Goal: Task Accomplishment & Management: Complete application form

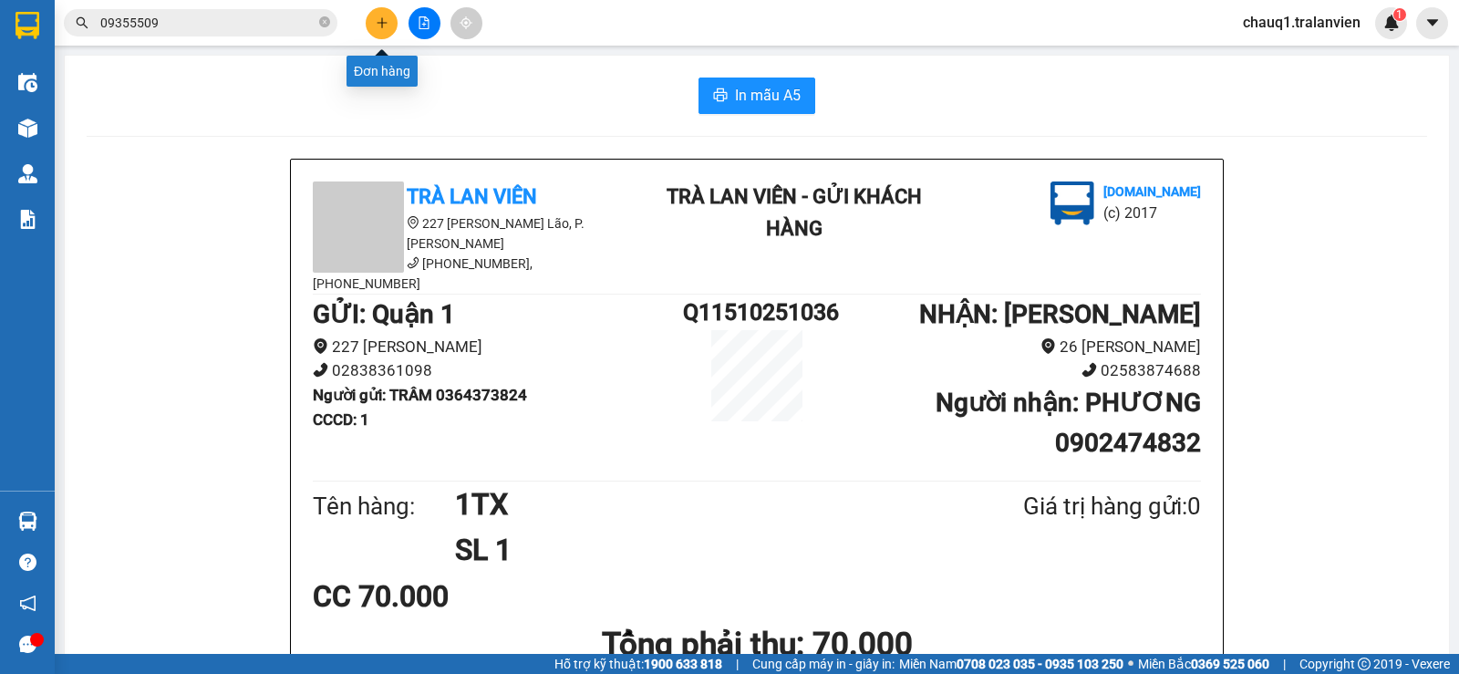
click at [389, 24] on button at bounding box center [382, 23] width 32 height 32
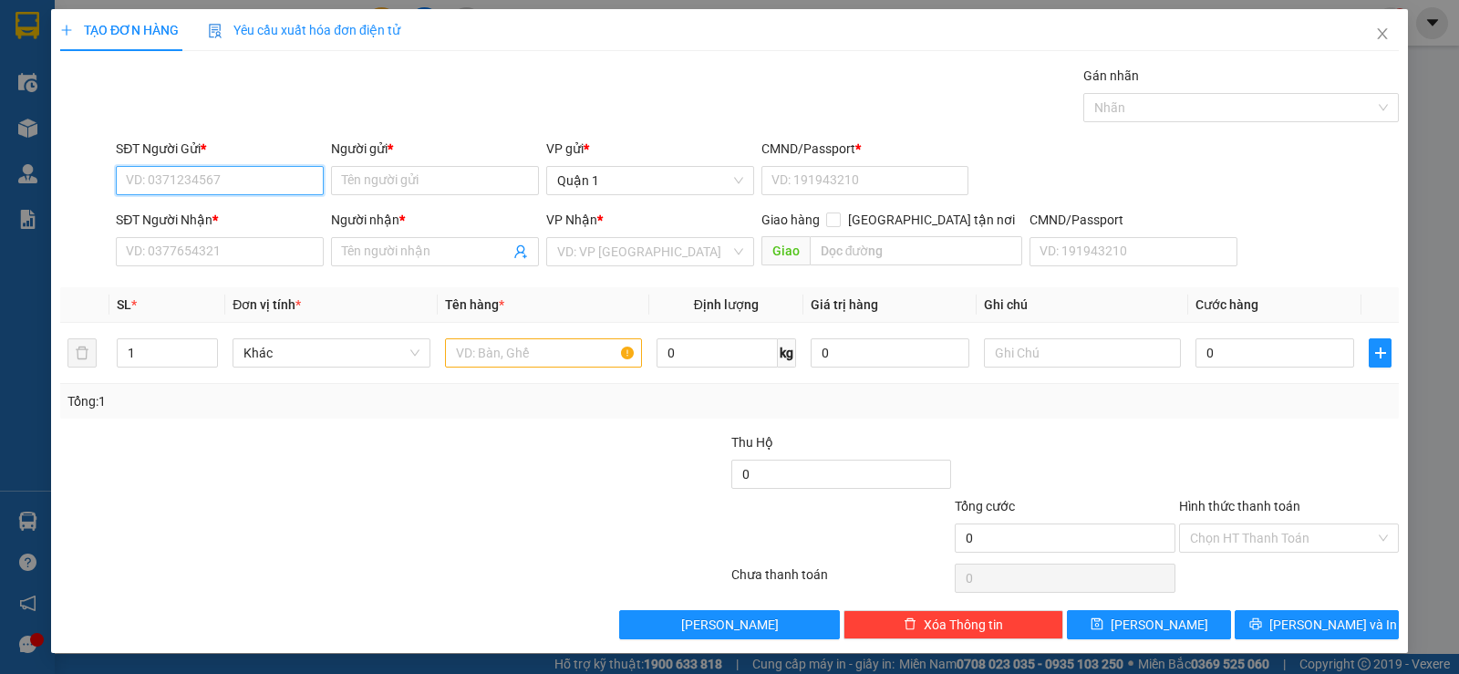
click at [249, 178] on input "SĐT Người Gửi *" at bounding box center [220, 180] width 208 height 29
click at [246, 185] on input "0" at bounding box center [220, 180] width 208 height 29
type input "0903123203"
click at [176, 230] on div "0903123203 - THỊNH" at bounding box center [218, 216] width 206 height 29
type input "THỊNH"
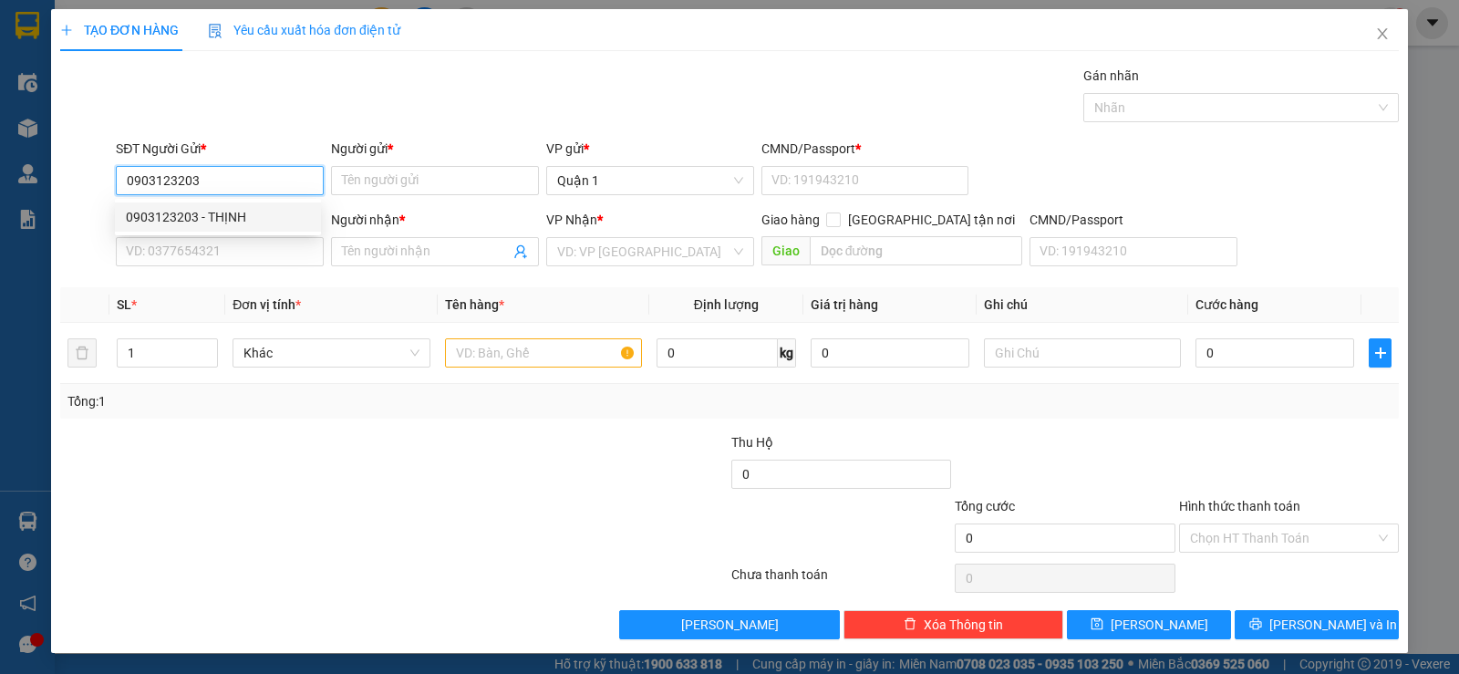
type input "080200000115"
type input "0708893999"
type input "TUẤN"
type input "0903123203"
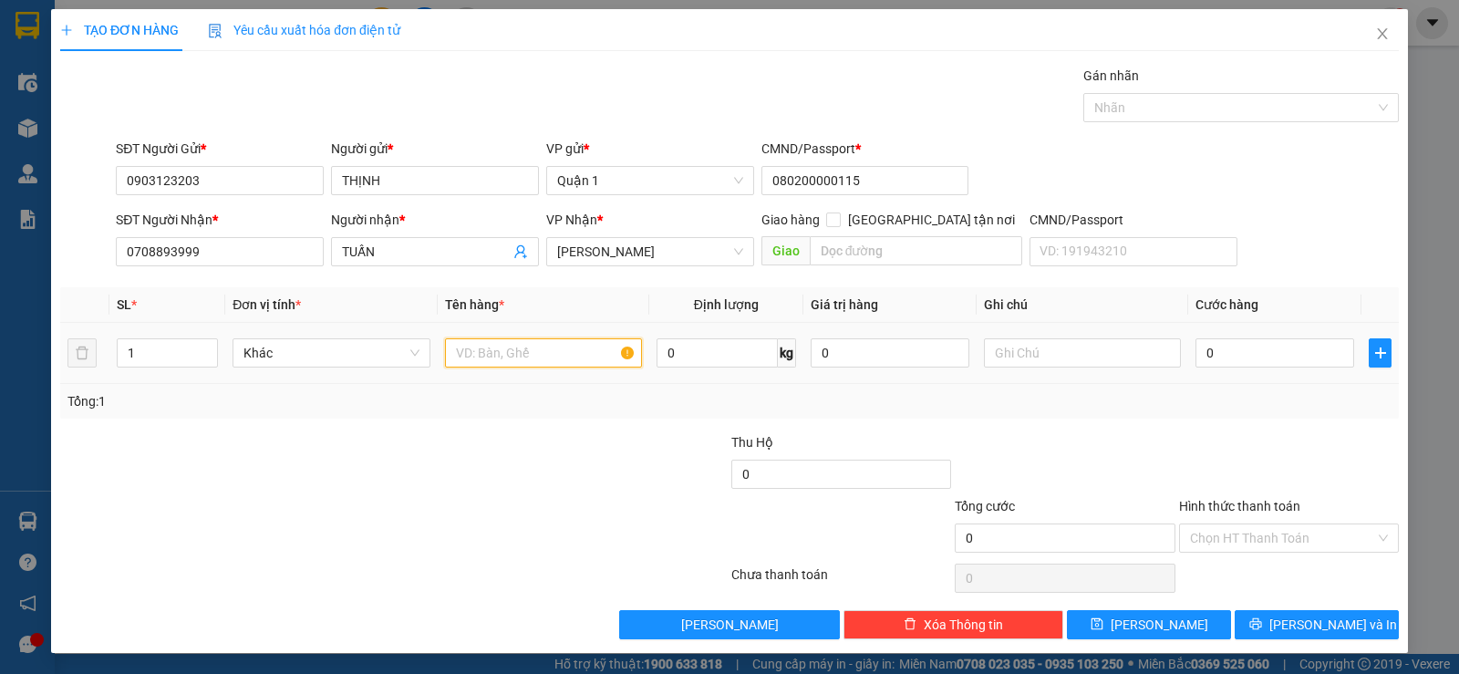
click at [487, 357] on input "text" at bounding box center [543, 352] width 197 height 29
type input "1 h vàng"
click at [1257, 341] on input "0" at bounding box center [1274, 352] width 159 height 29
type input "2"
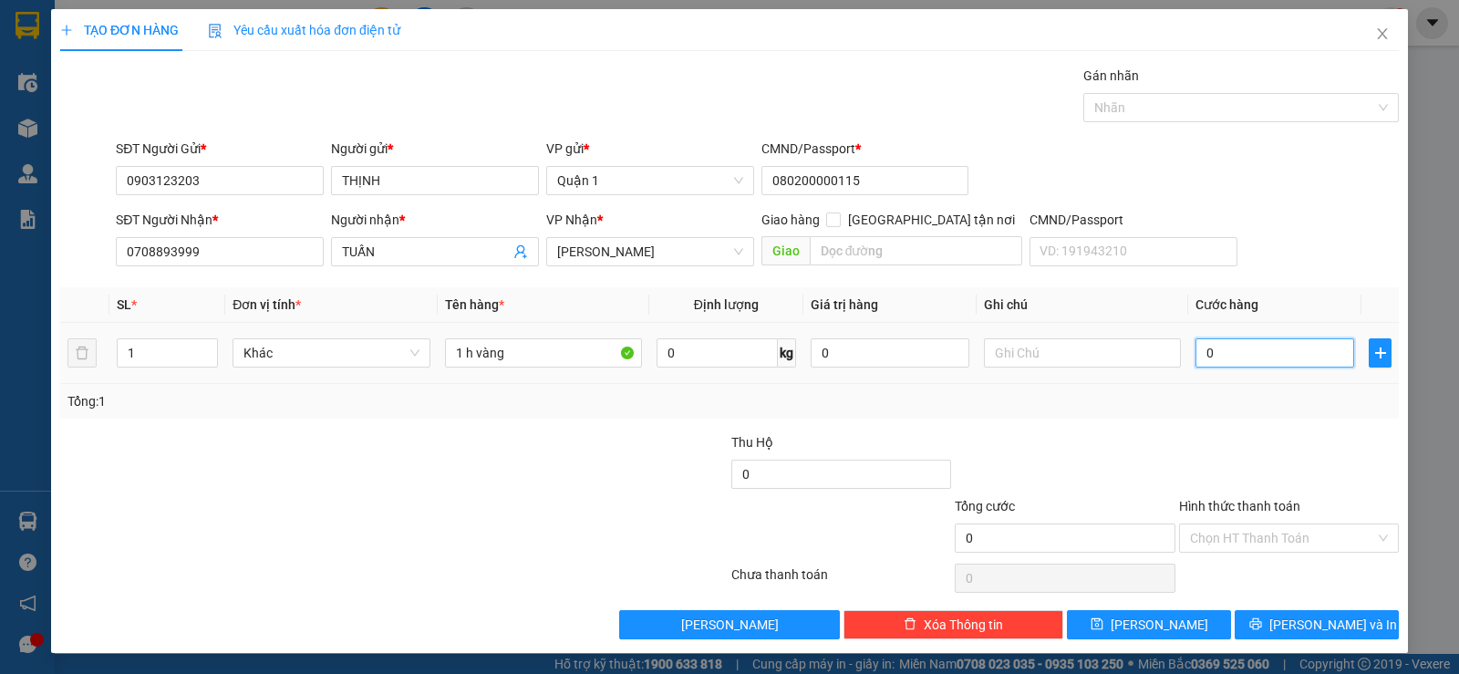
type input "2"
type input "25"
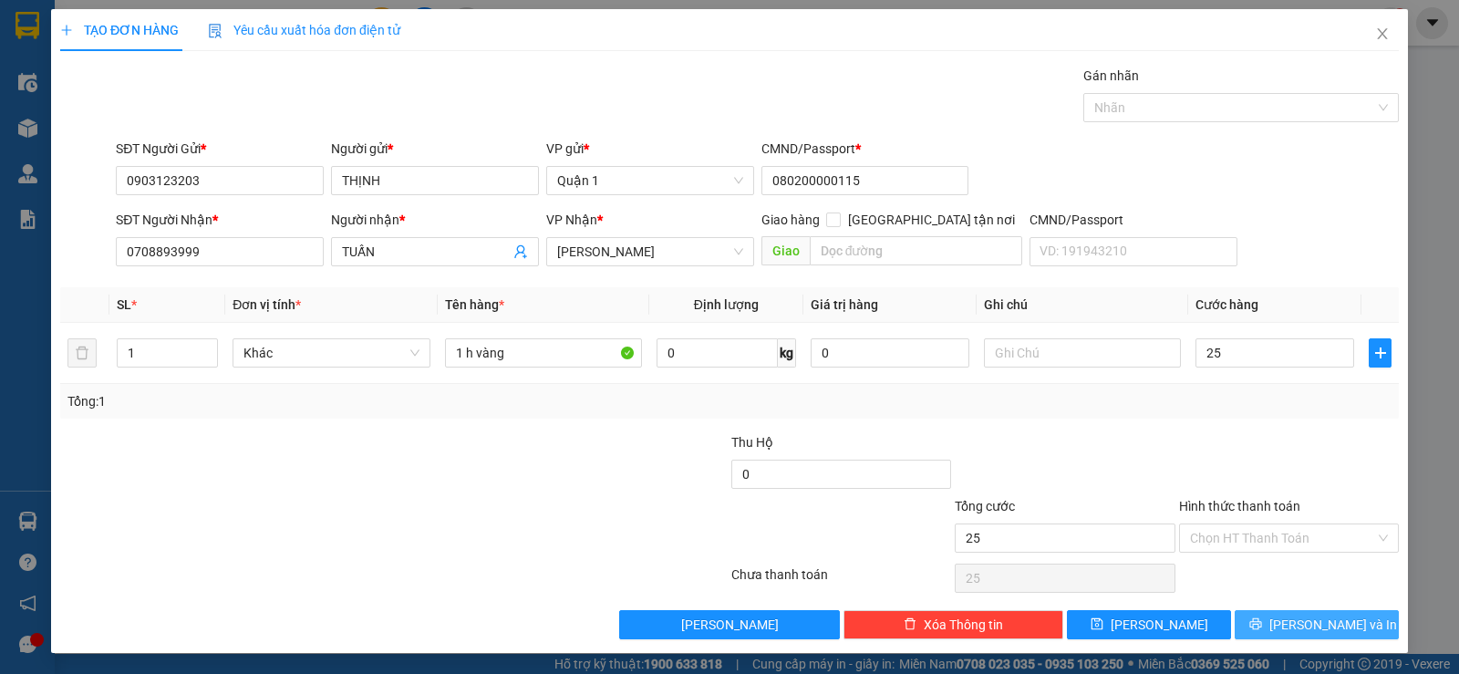
type input "25.000"
click at [1235, 621] on button "[PERSON_NAME] và In" at bounding box center [1316, 624] width 164 height 29
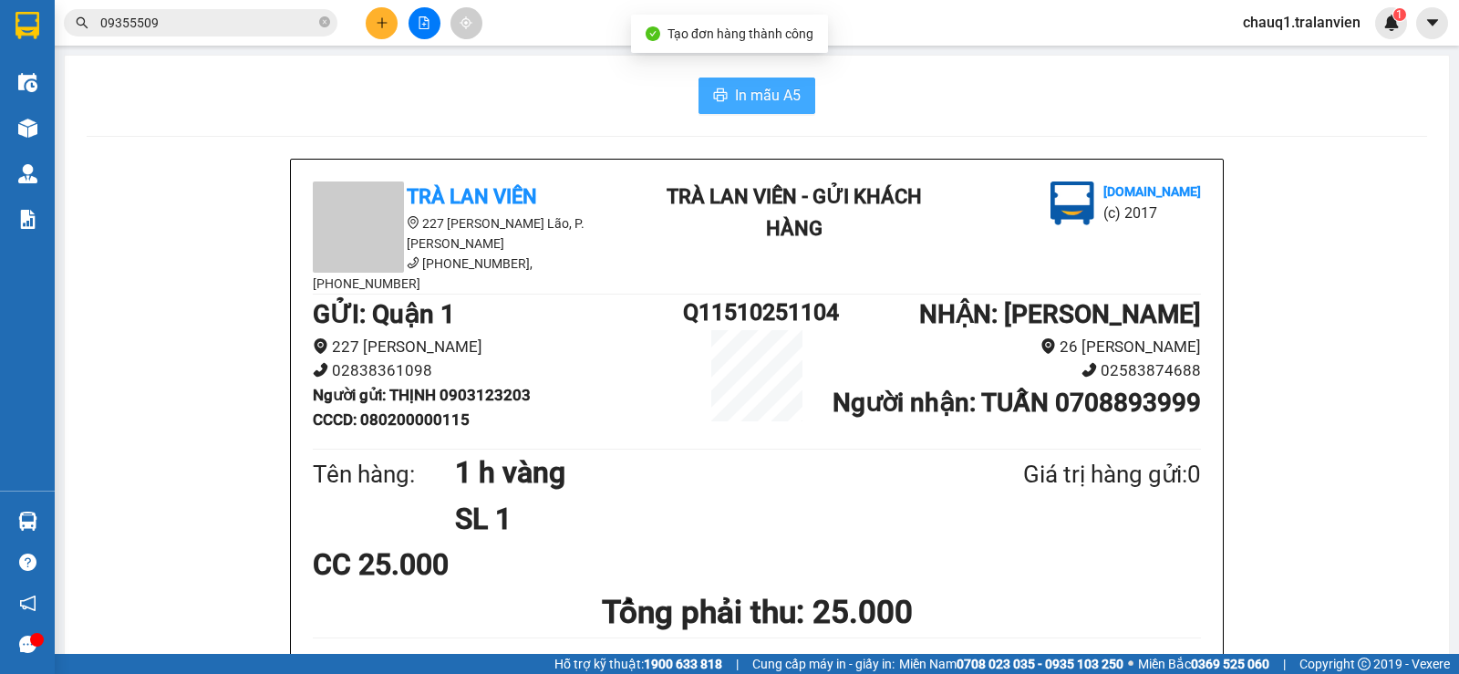
drag, startPoint x: 745, startPoint y: 93, endPoint x: 999, endPoint y: 299, distance: 327.3
click at [742, 91] on span "In mẫu A5" at bounding box center [768, 95] width 66 height 23
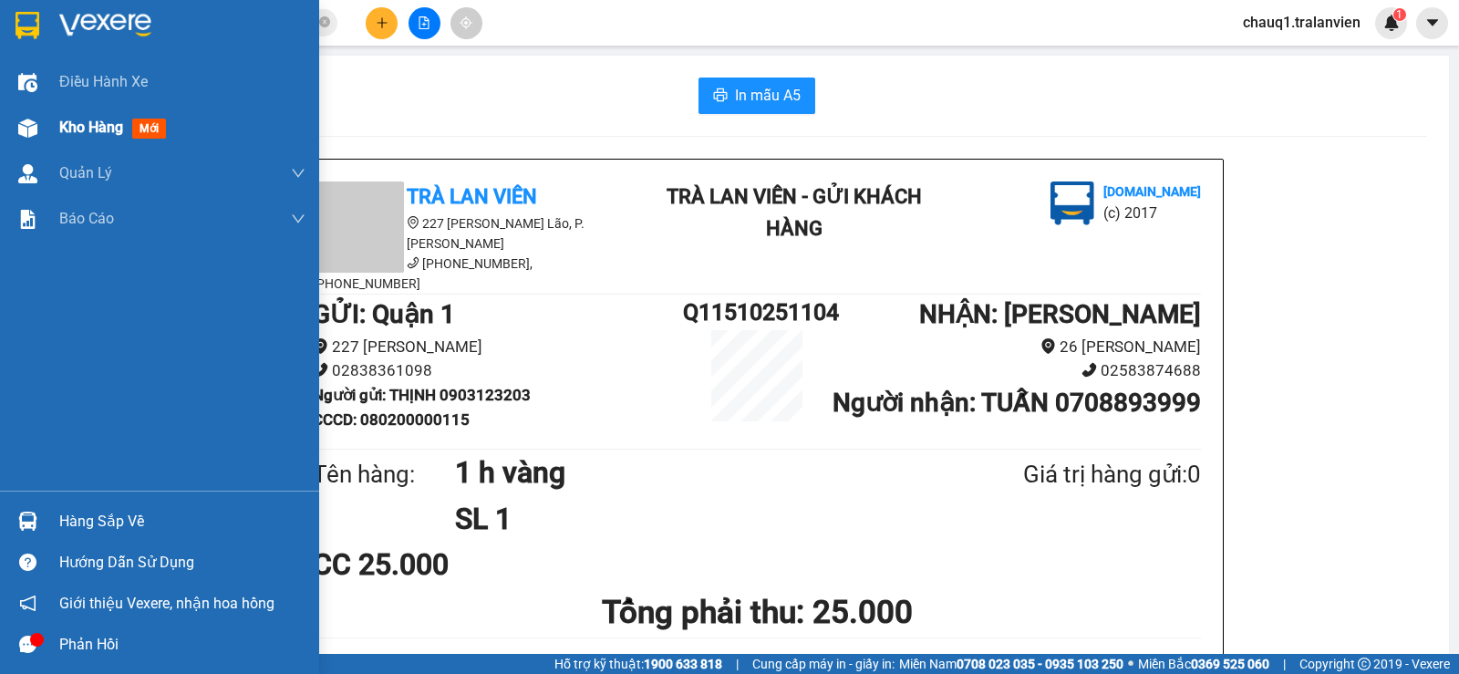
click at [68, 126] on span "Kho hàng" at bounding box center [91, 127] width 64 height 17
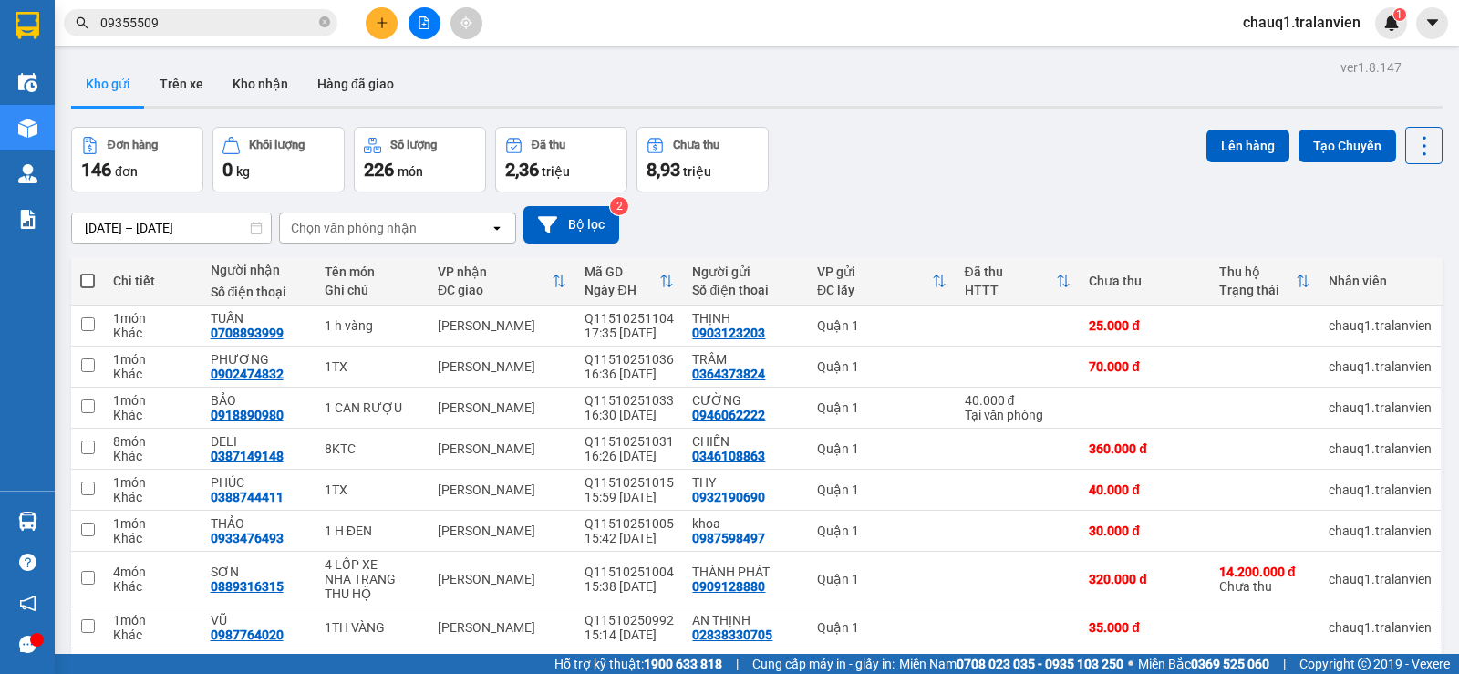
click at [137, 227] on input "[DATE] – [DATE]" at bounding box center [171, 227] width 199 height 29
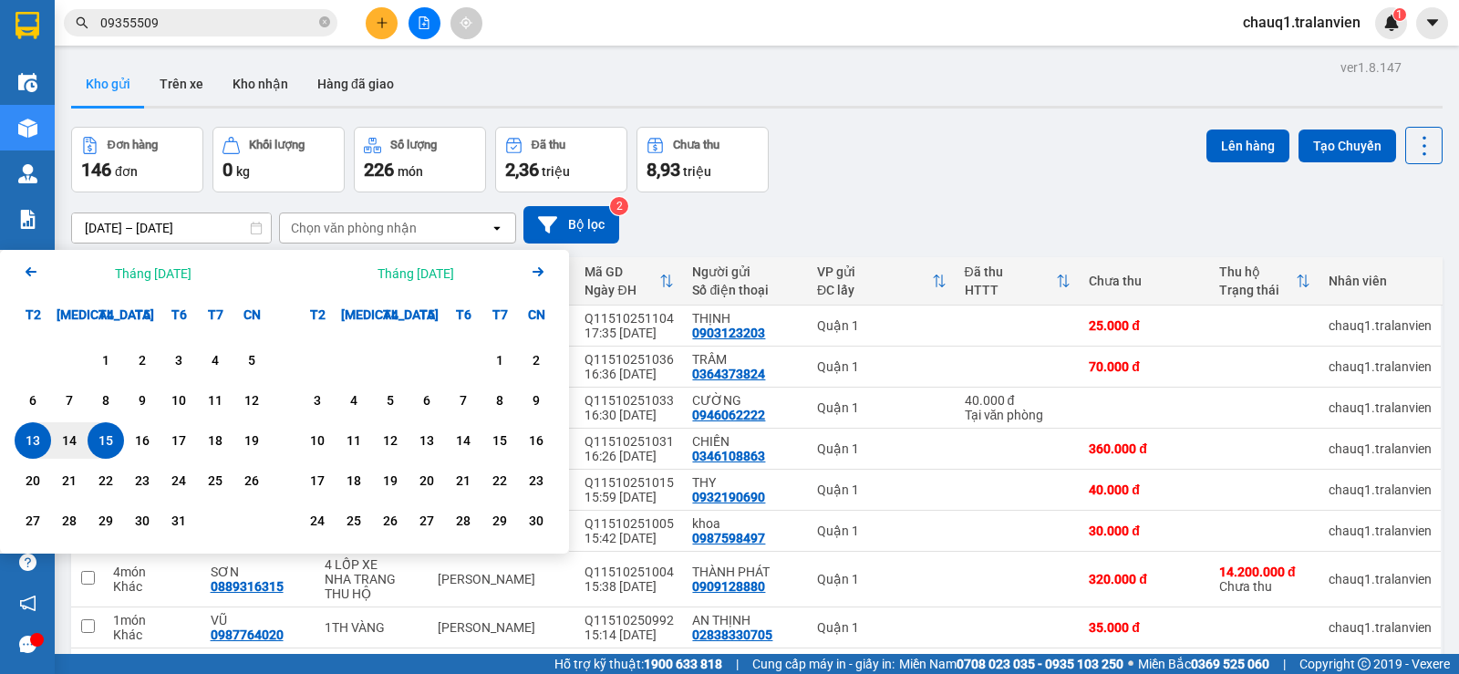
click at [113, 431] on div "15" at bounding box center [106, 440] width 26 height 22
click at [108, 433] on div "15" at bounding box center [106, 440] width 26 height 22
type input "[DATE] – [DATE]"
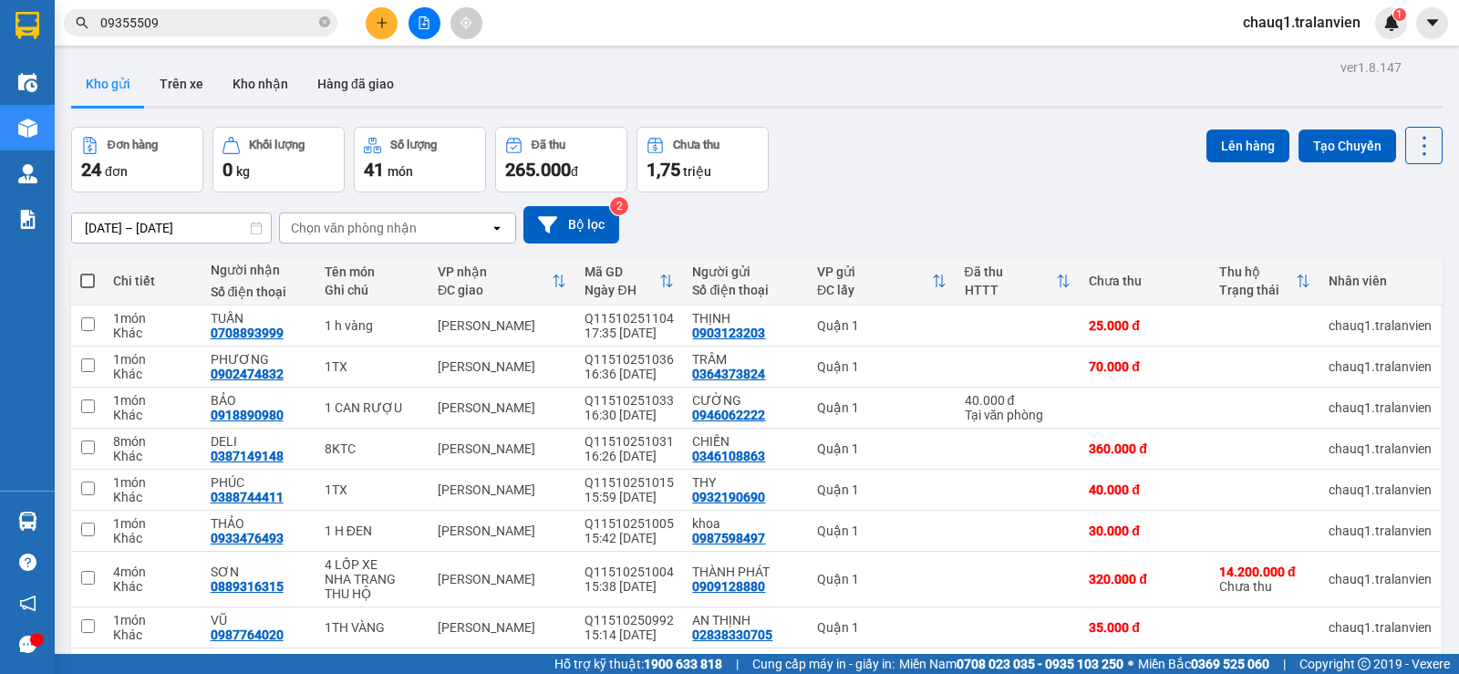
click at [833, 119] on div "ver 1.8.147 Kho gửi Trên xe Kho nhận Hàng đã giao Đơn hàng 24 đơn Khối lượng 0 …" at bounding box center [757, 425] width 1386 height 741
click at [1292, 578] on icon at bounding box center [1298, 579] width 13 height 13
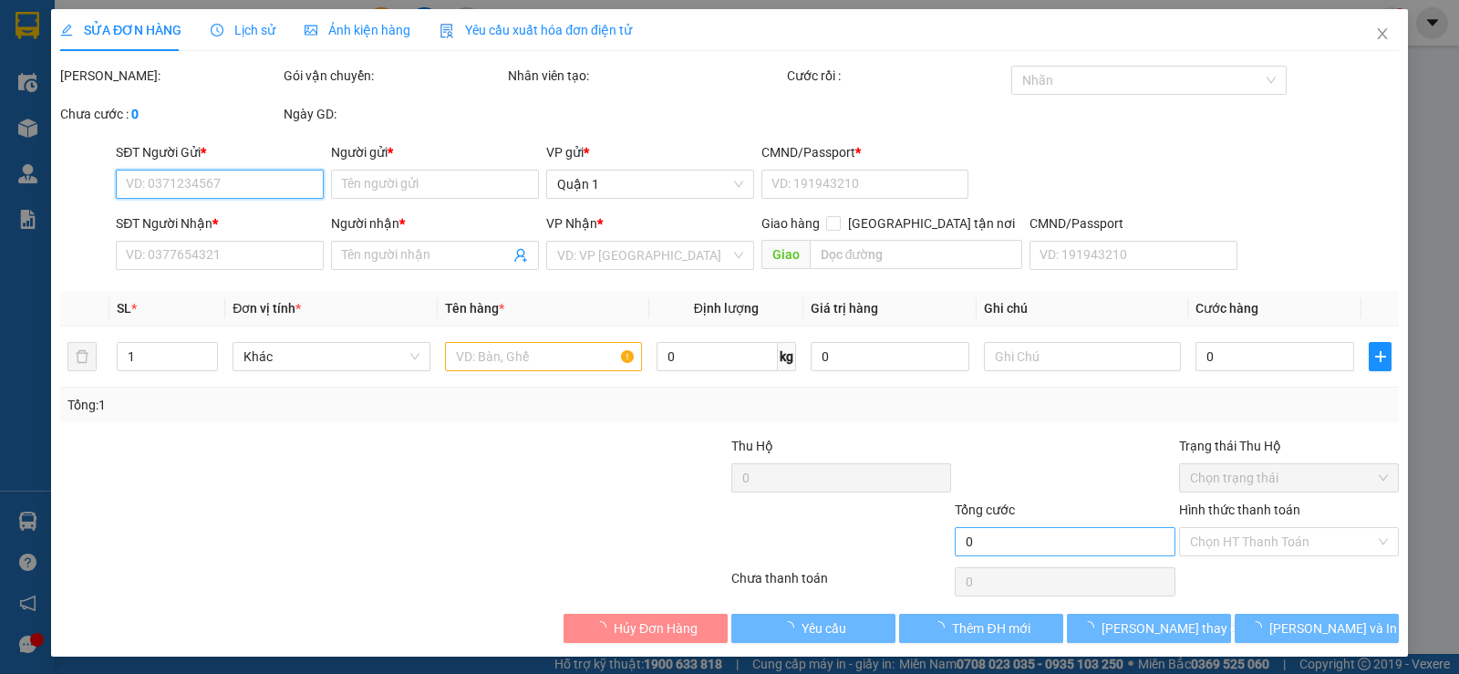
type input "0909128880"
type input "THÀNH PHÁT"
type input "1"
type input "0889316315"
type input "SƠN"
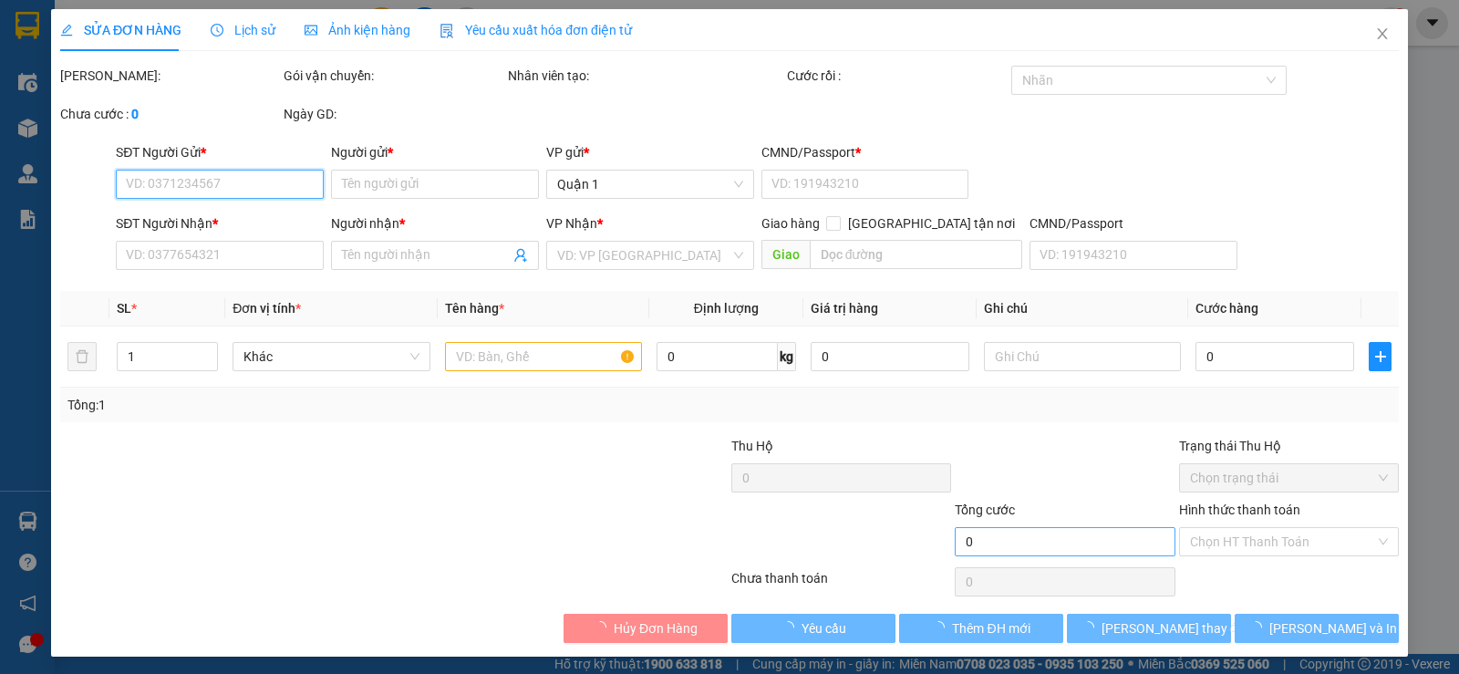
type input "14.200.000"
type input "320.000"
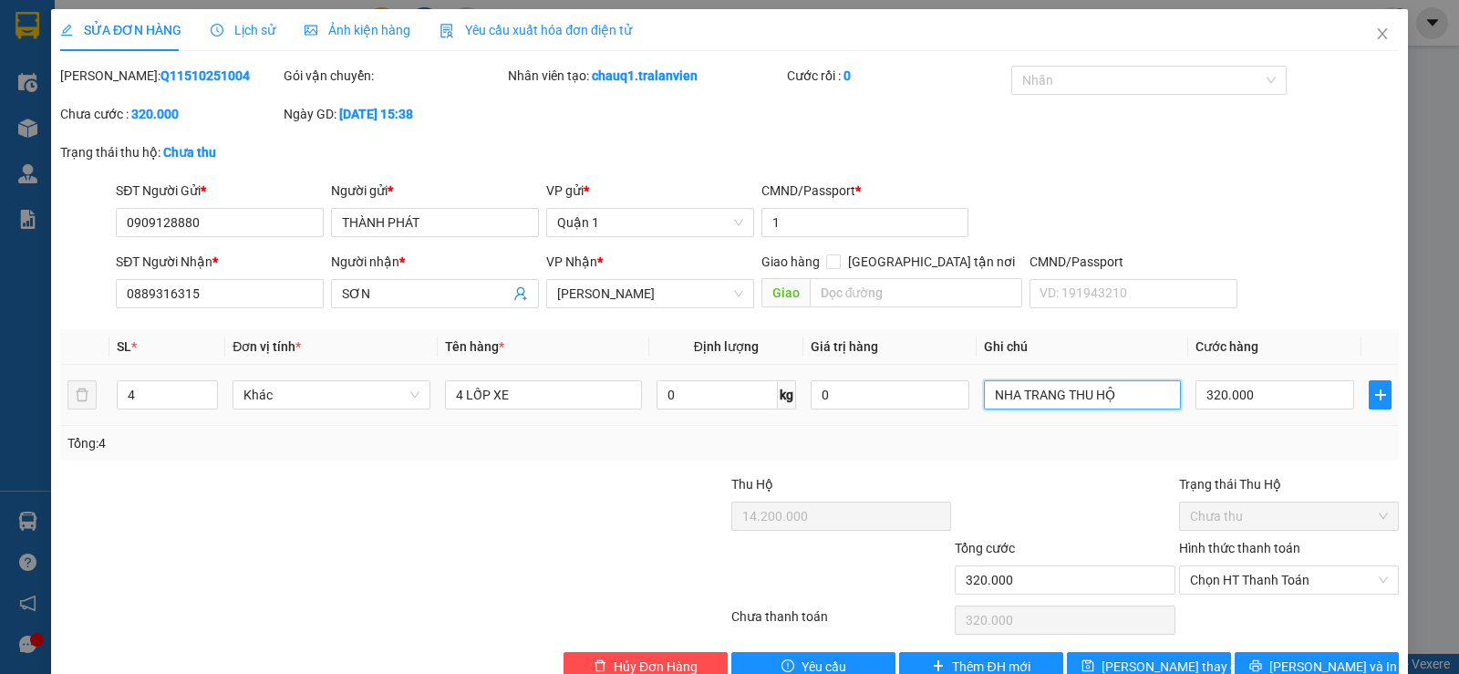
drag, startPoint x: 1127, startPoint y: 393, endPoint x: 970, endPoint y: 393, distance: 156.8
click at [976, 393] on td "NHA TRANG THU HỘ" at bounding box center [1082, 395] width 212 height 61
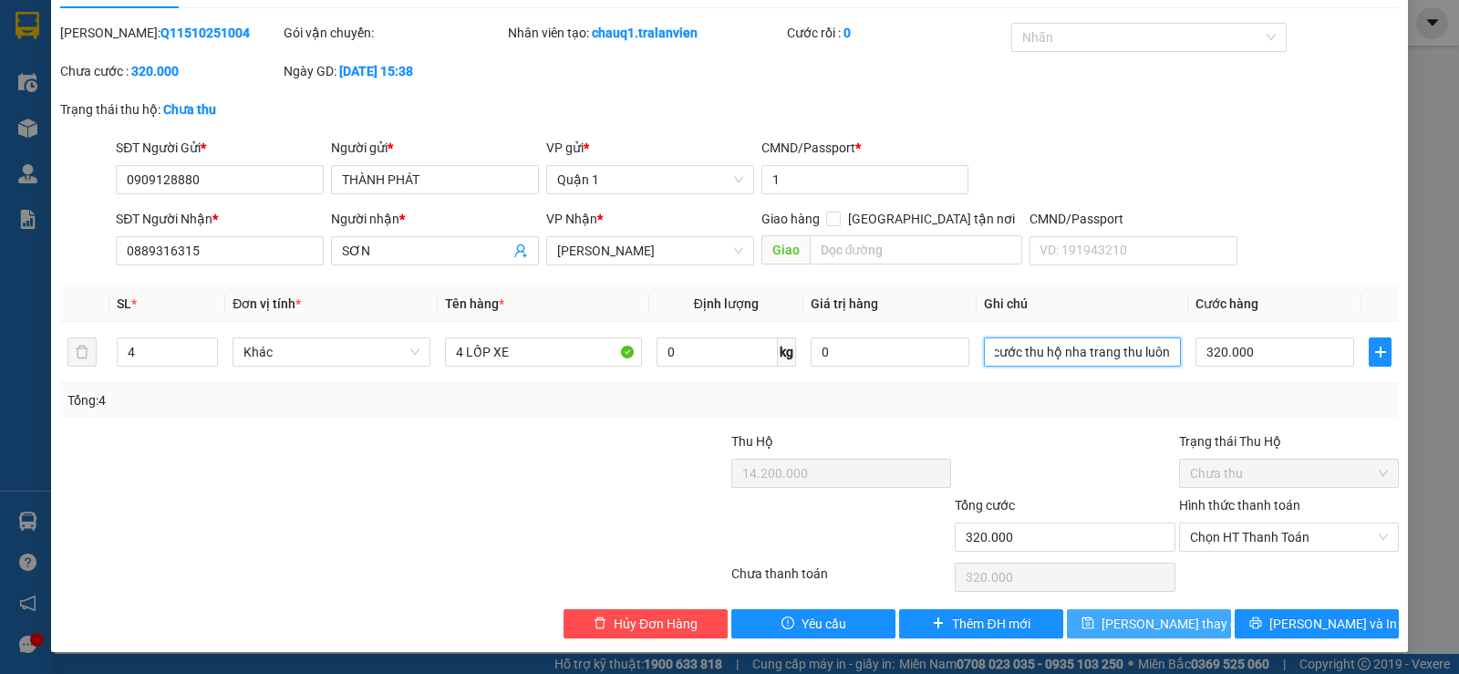
type input "cước thu hộ nha trang thu luôn"
click at [1141, 627] on span "[PERSON_NAME] thay đổi" at bounding box center [1174, 624] width 146 height 20
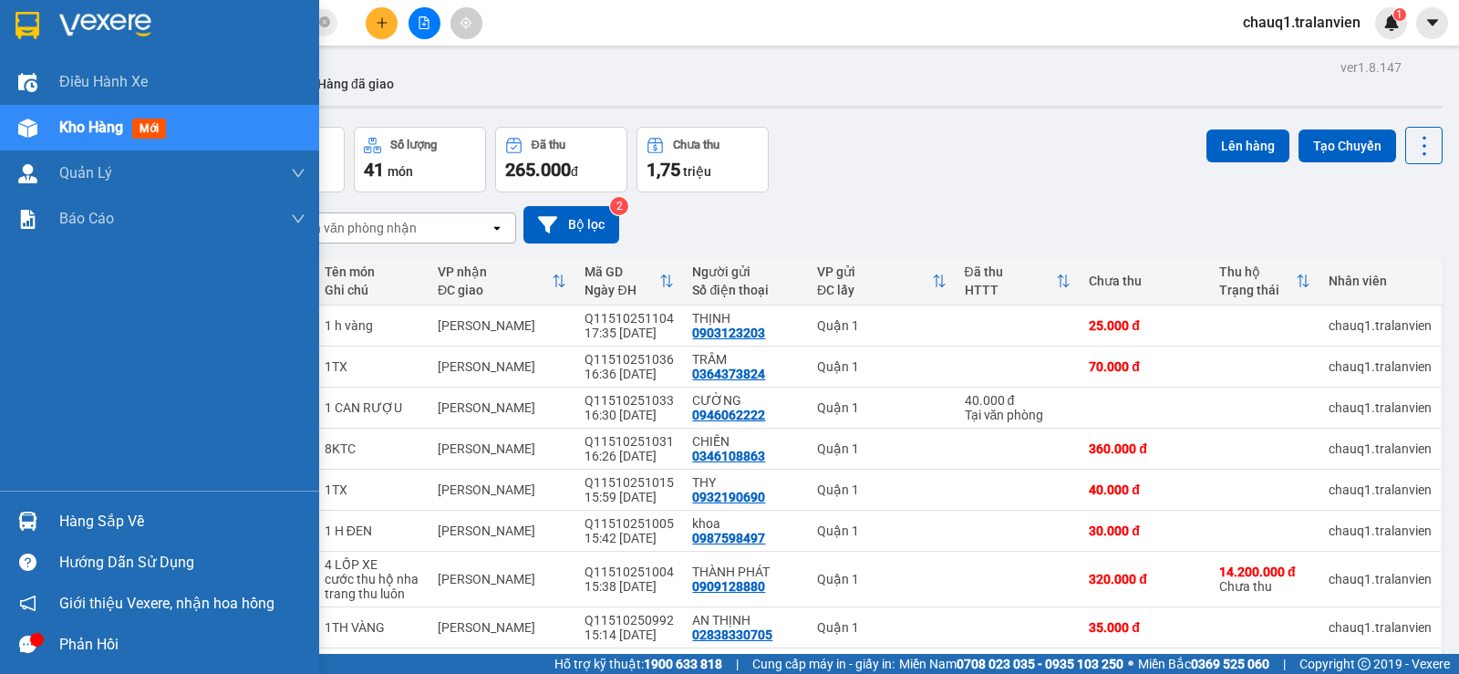
click at [14, 20] on div at bounding box center [28, 25] width 32 height 32
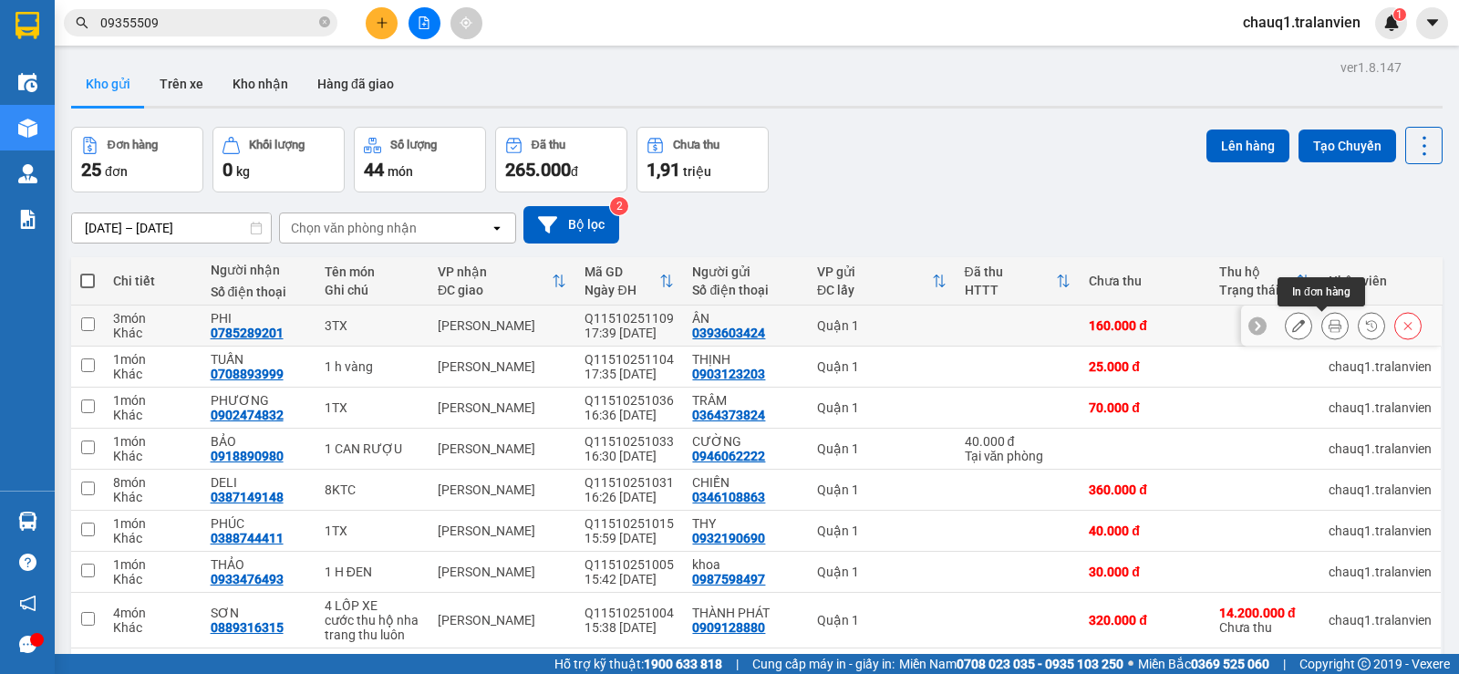
click at [1328, 325] on icon at bounding box center [1334, 325] width 13 height 13
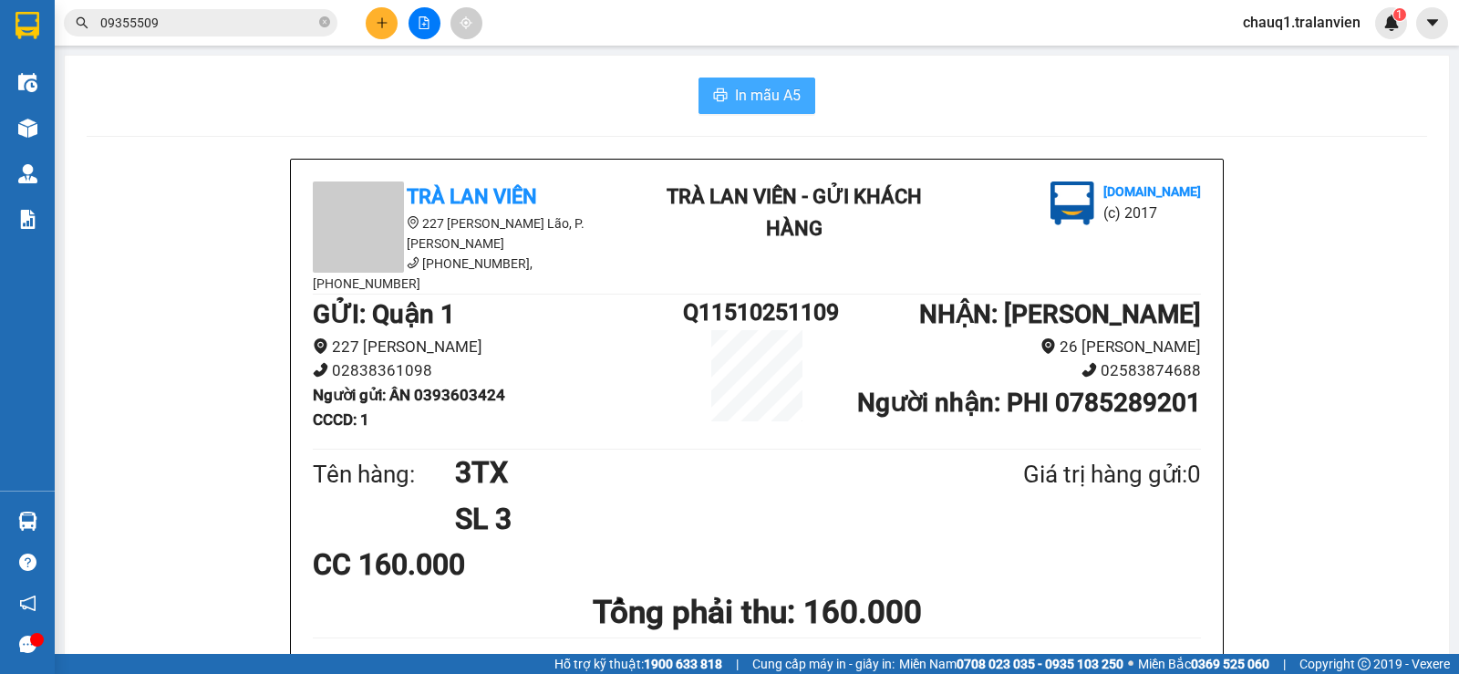
click at [772, 96] on span "In mẫu A5" at bounding box center [768, 95] width 66 height 23
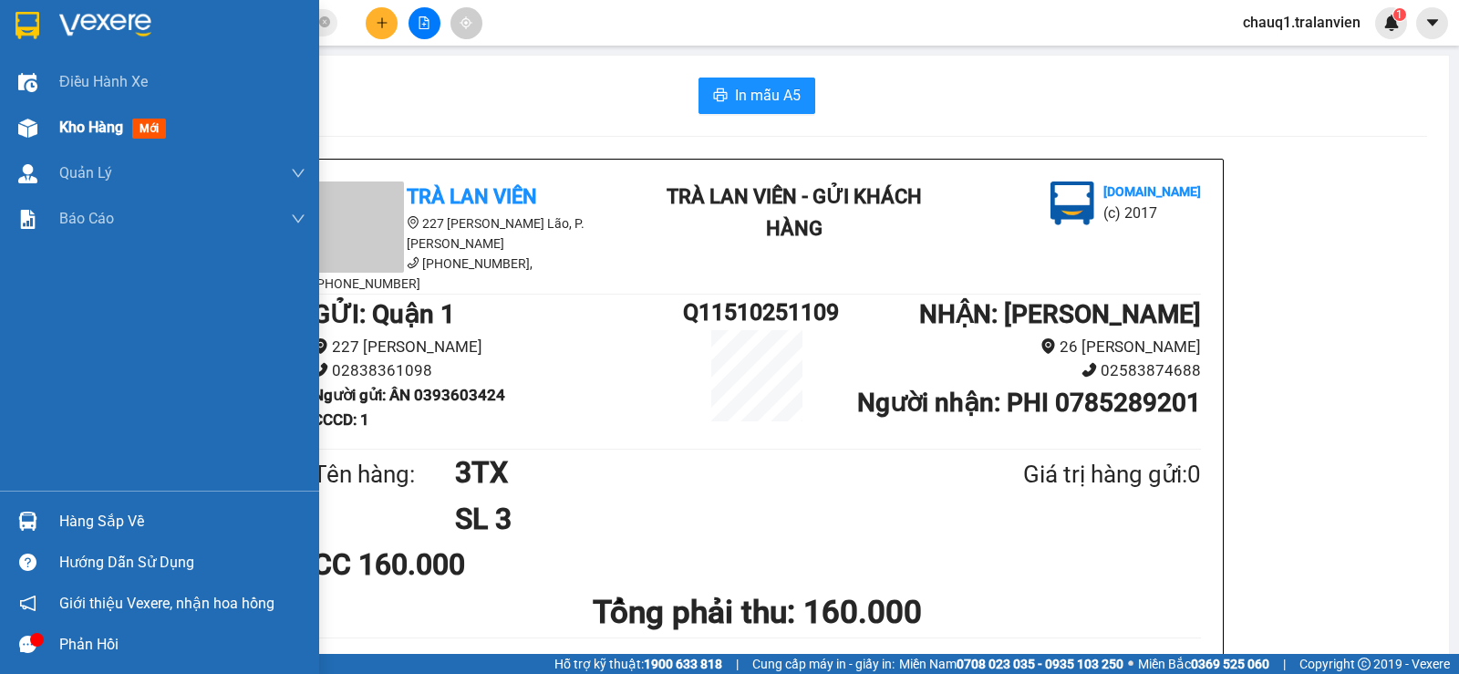
click at [70, 125] on span "Kho hàng" at bounding box center [91, 127] width 64 height 17
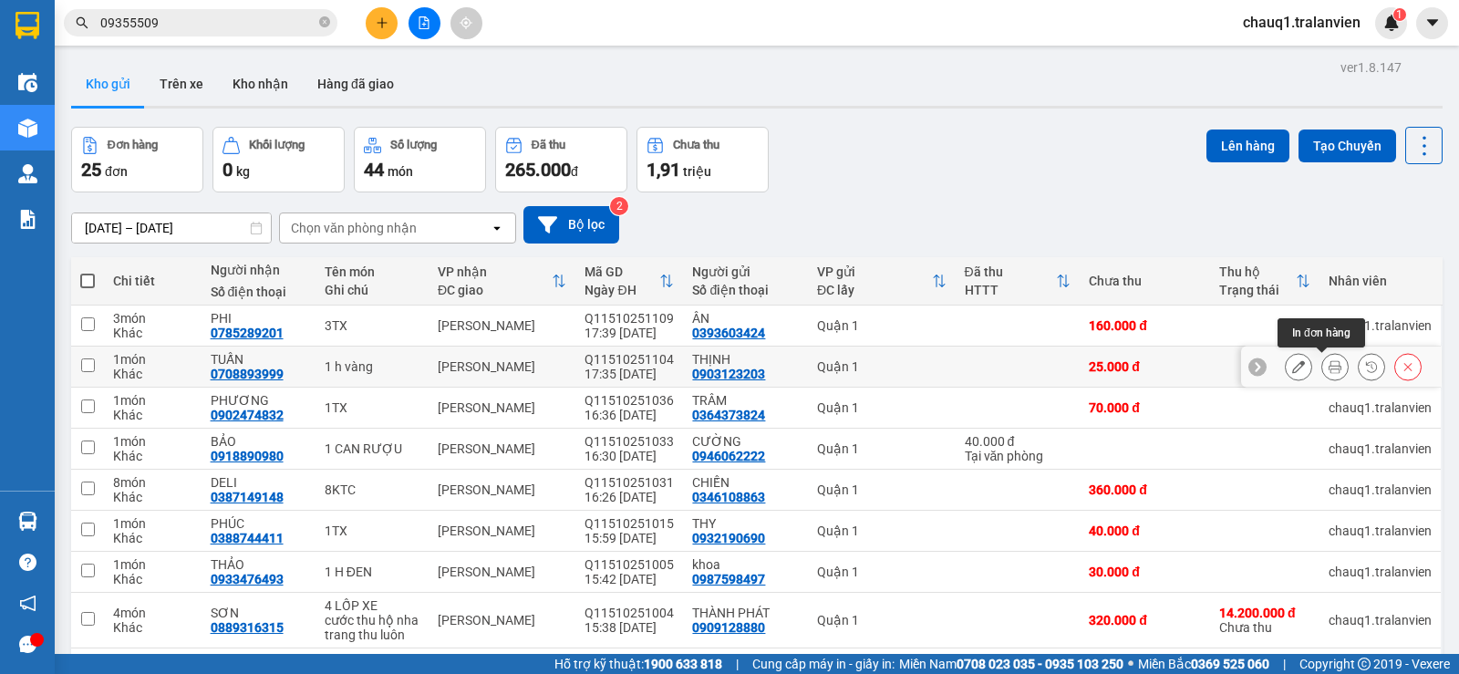
scroll to position [91, 0]
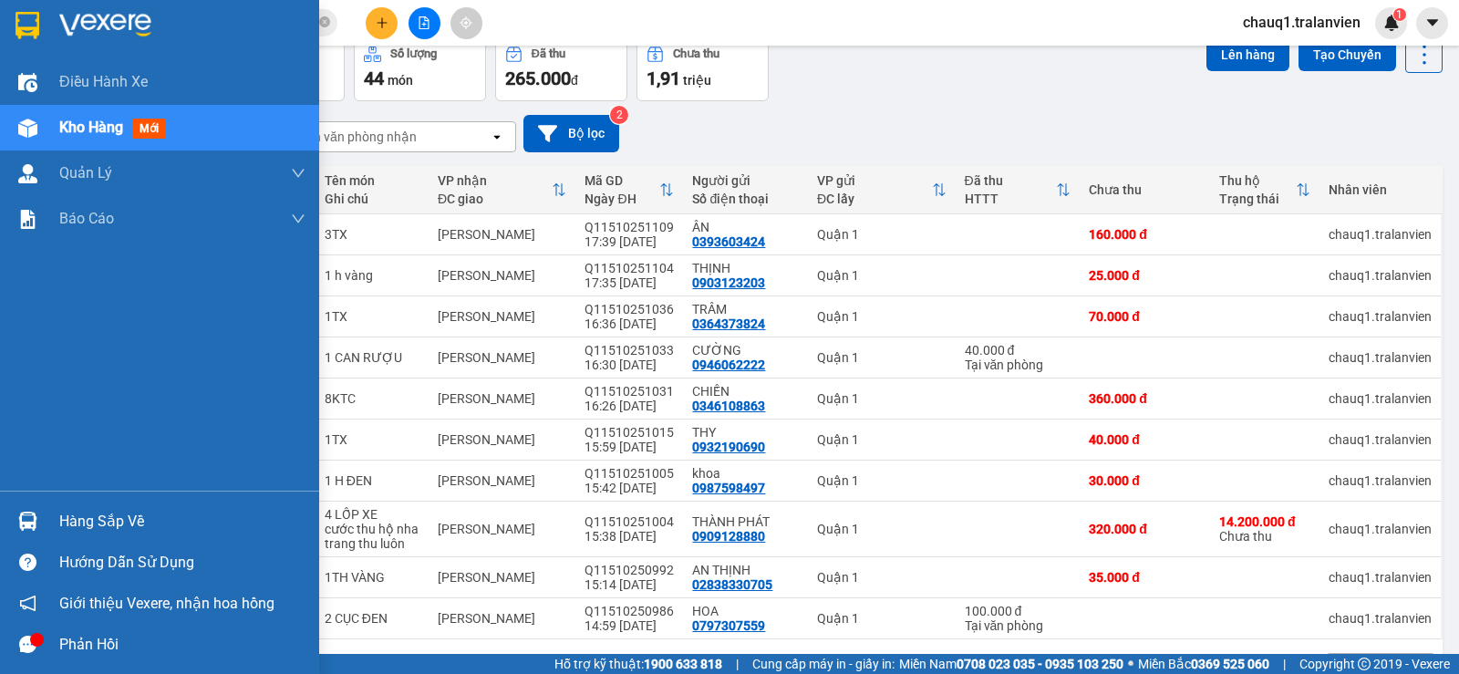
click at [36, 15] on img at bounding box center [27, 25] width 24 height 27
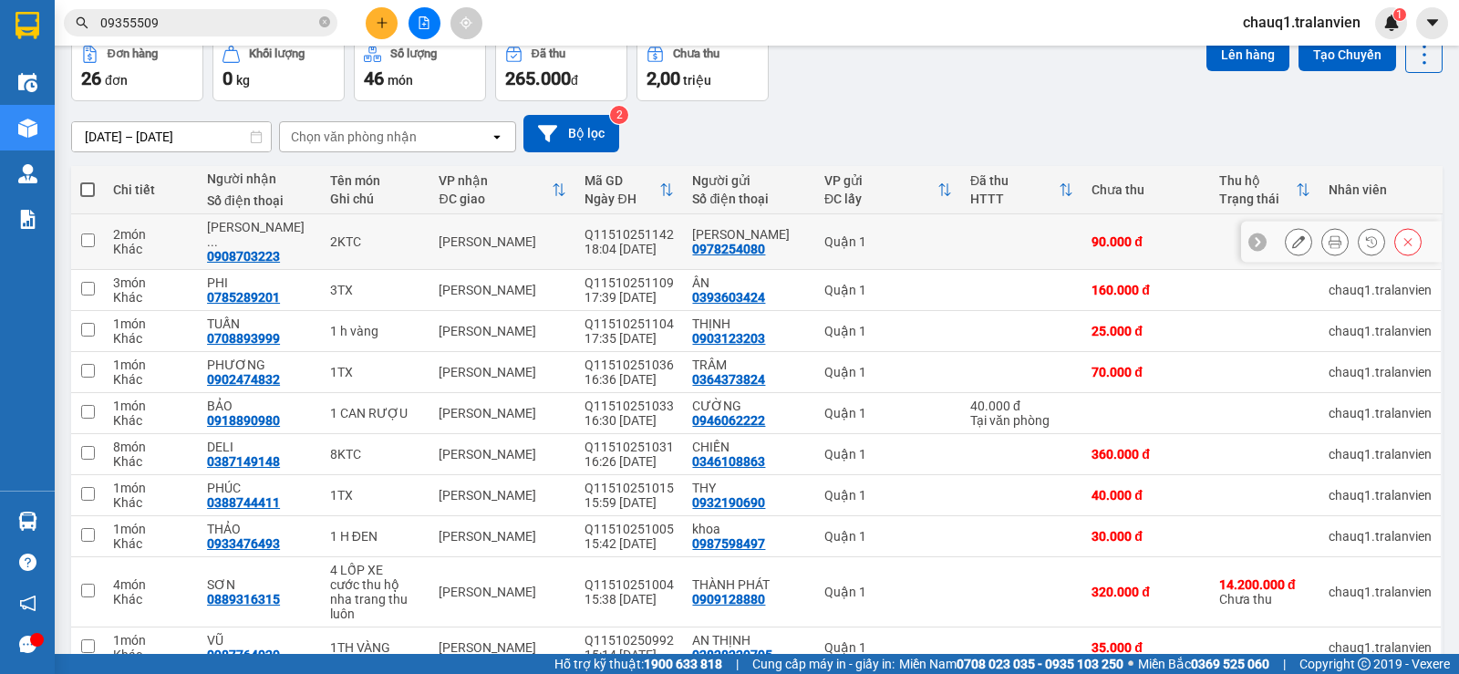
click at [1328, 235] on icon at bounding box center [1334, 241] width 13 height 13
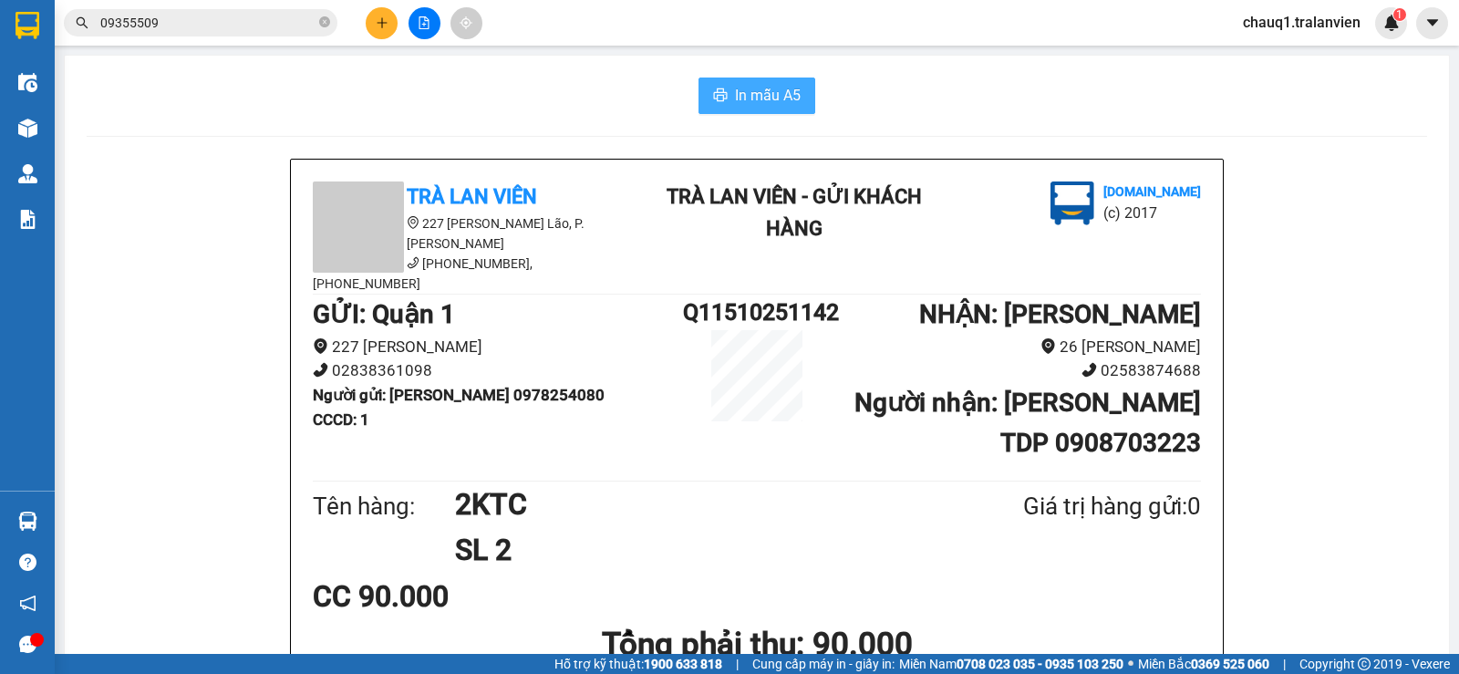
click at [728, 80] on button "In mẫu A5" at bounding box center [756, 95] width 117 height 36
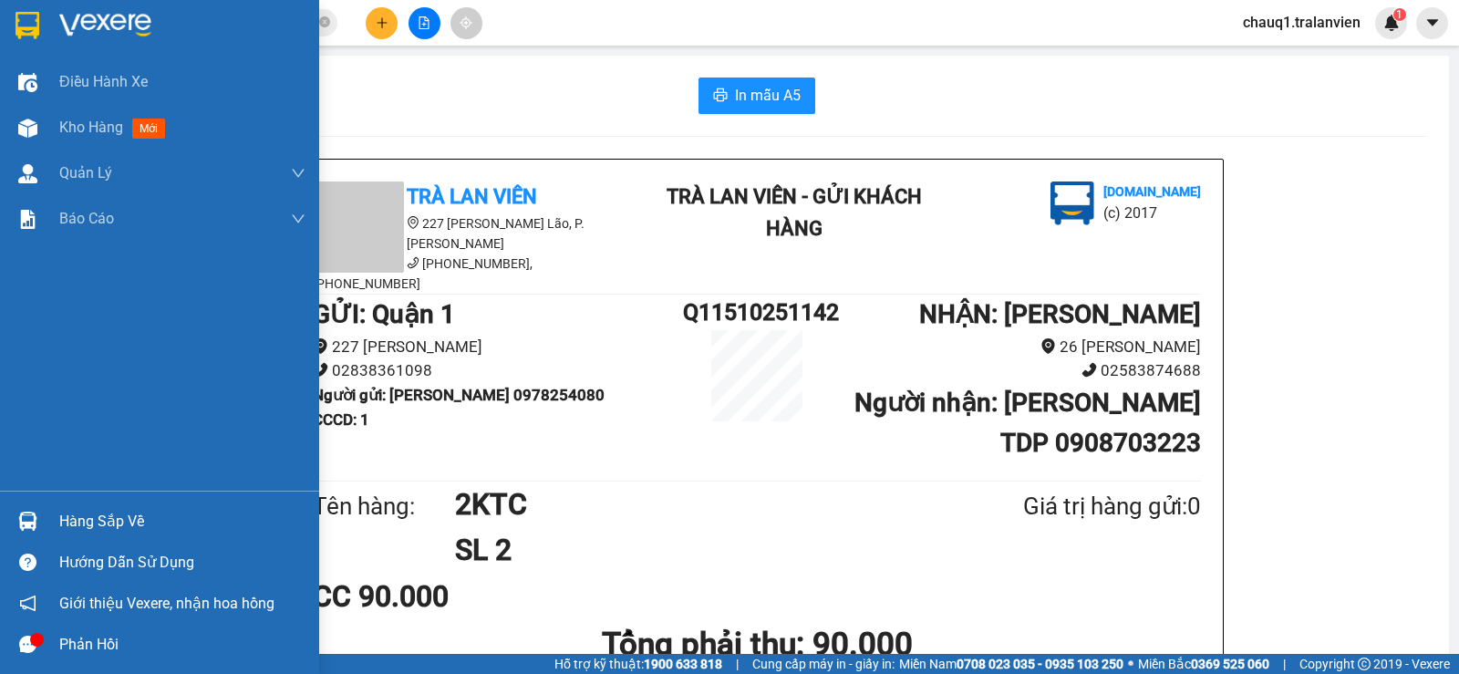
click at [23, 26] on img at bounding box center [27, 25] width 24 height 27
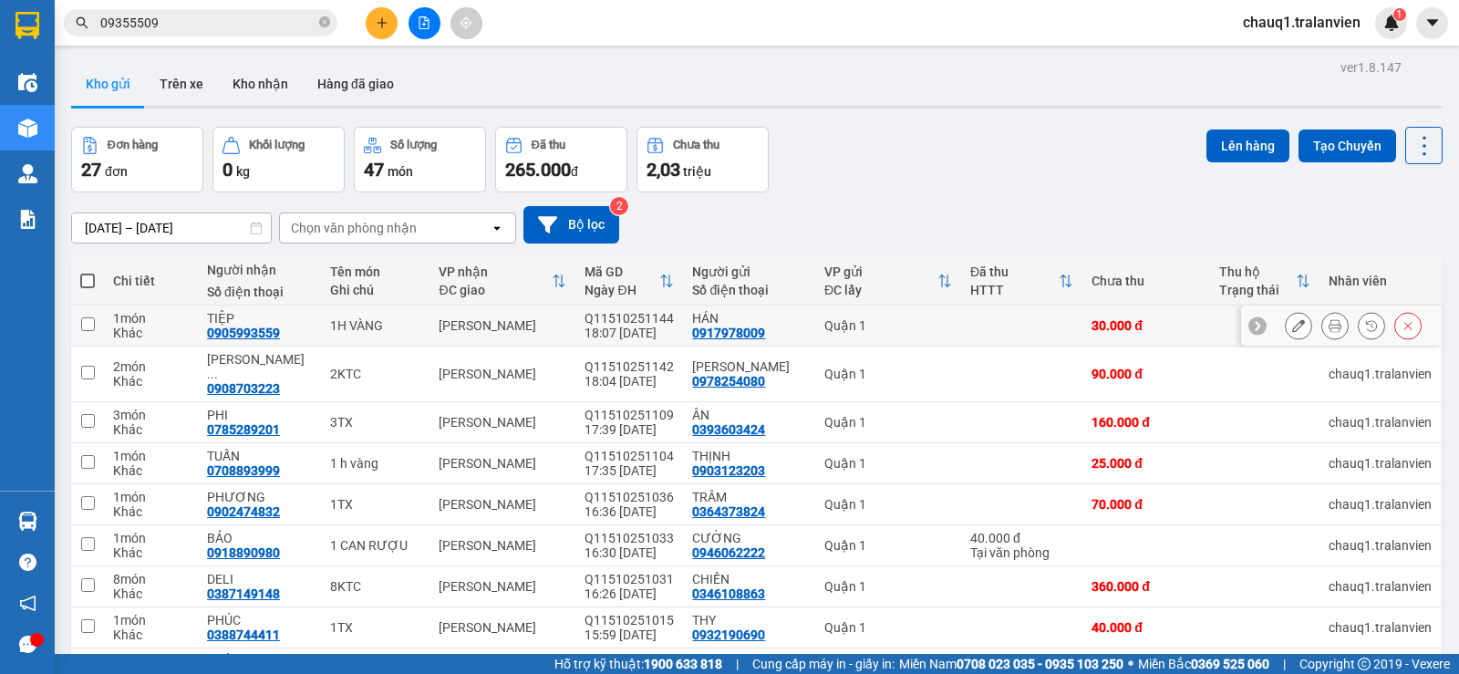
click at [1328, 324] on icon at bounding box center [1334, 325] width 13 height 13
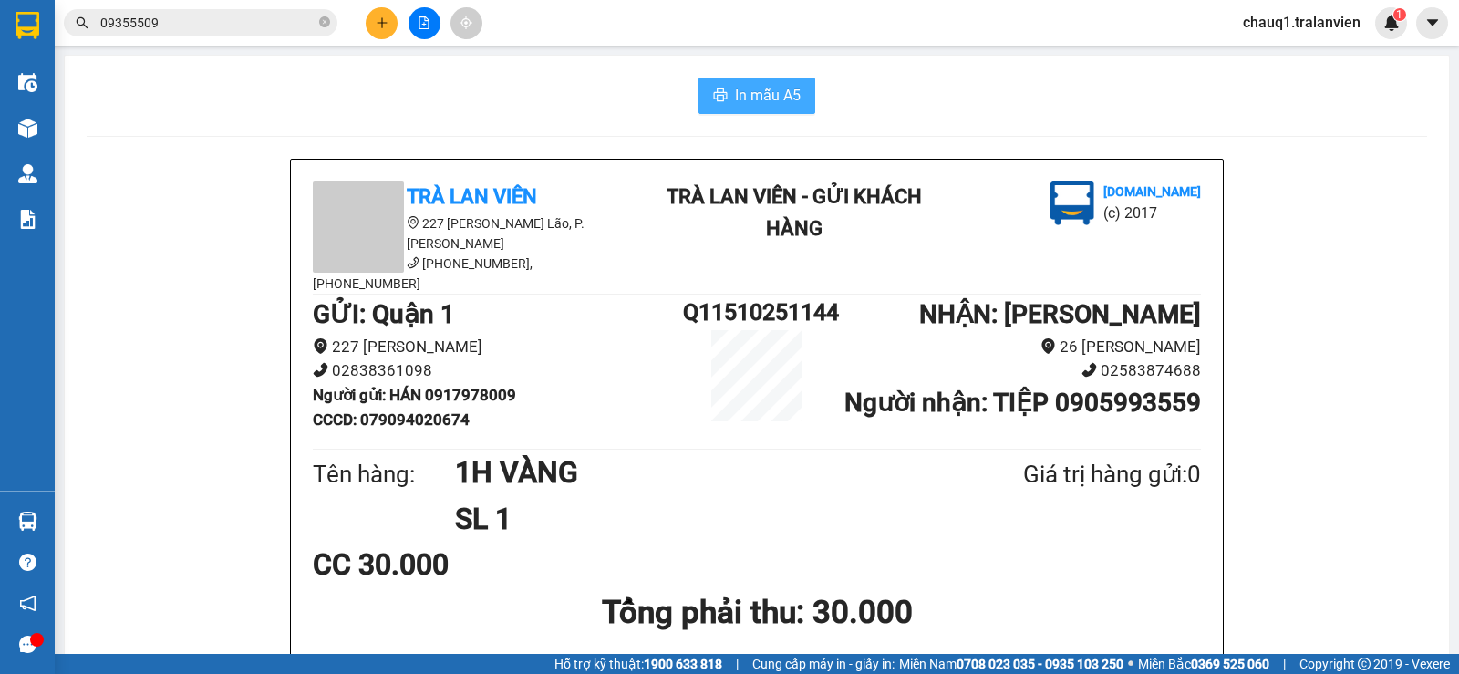
click at [721, 110] on button "In mẫu A5" at bounding box center [756, 95] width 117 height 36
click at [378, 21] on icon "plus" at bounding box center [382, 22] width 13 height 13
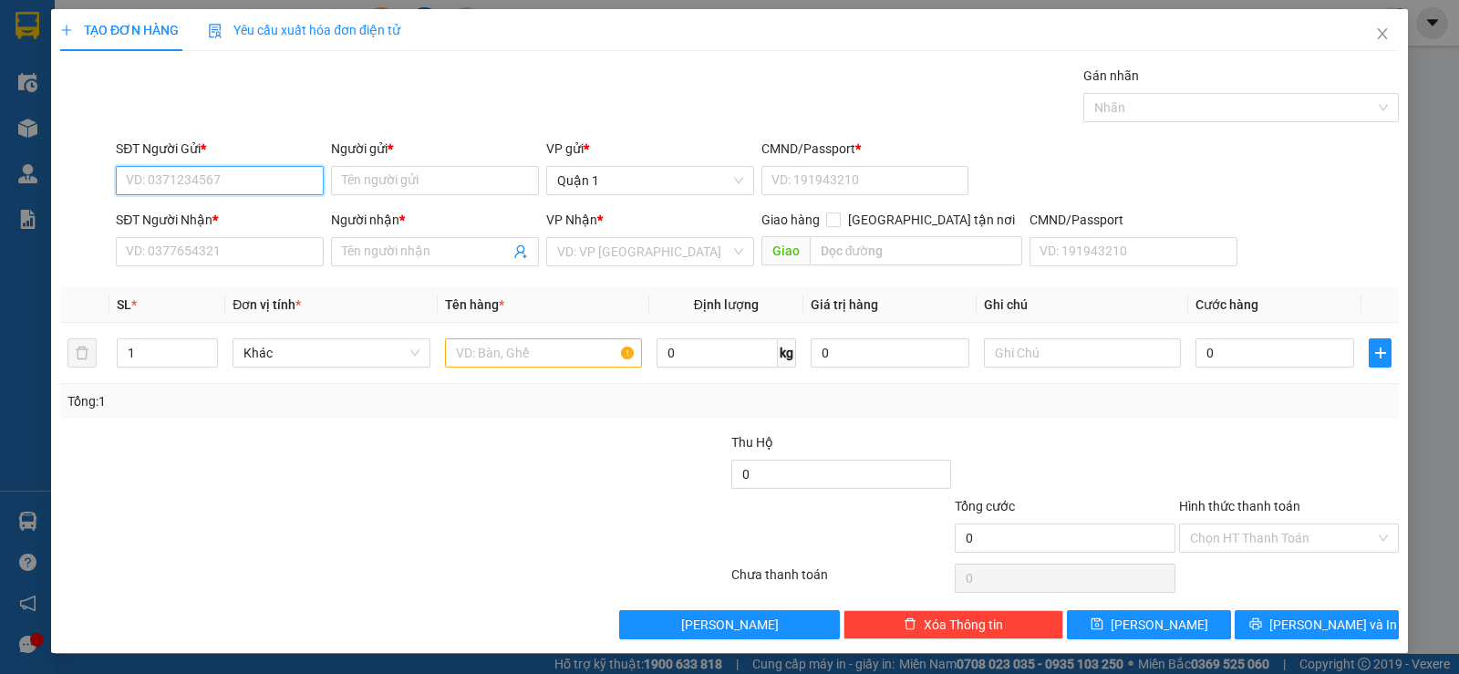
click at [143, 178] on input "SĐT Người Gửi *" at bounding box center [220, 180] width 208 height 29
type input "0937221448"
click at [364, 179] on input "Người gửi *" at bounding box center [435, 180] width 208 height 29
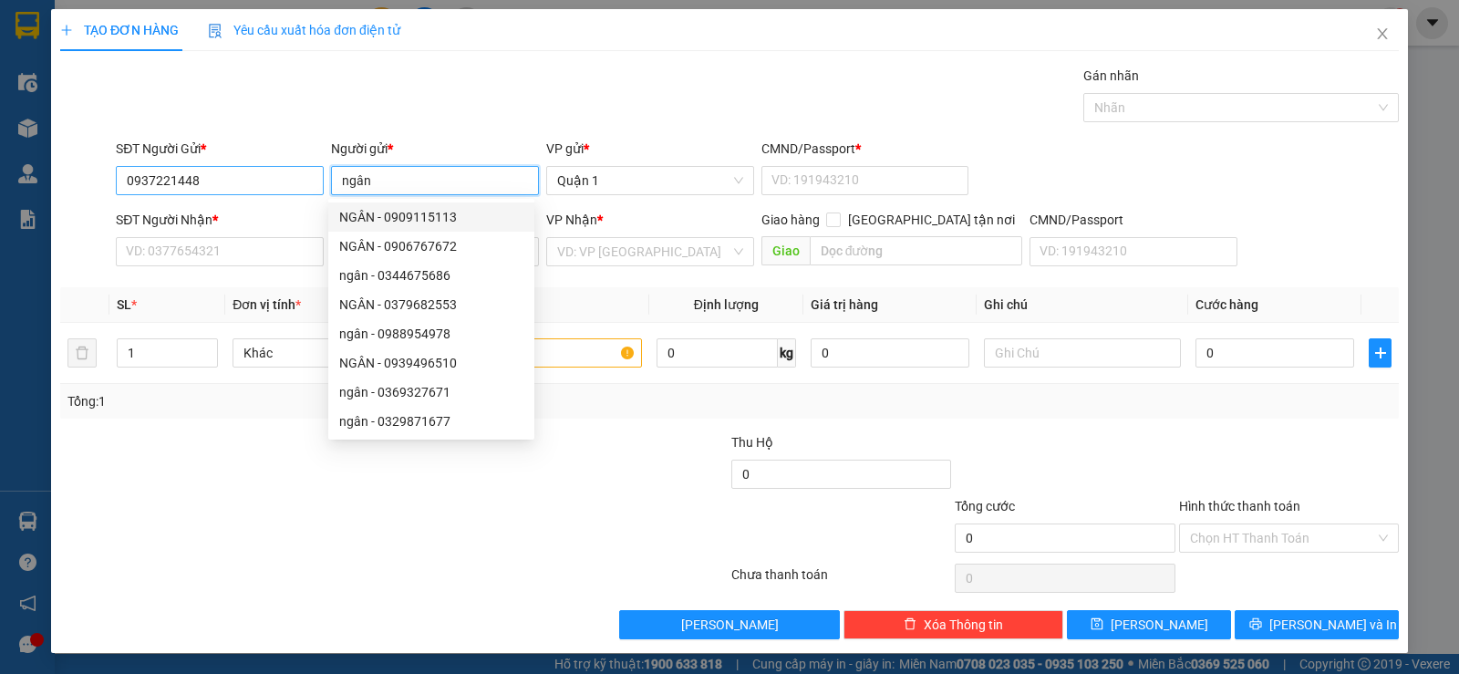
drag, startPoint x: 378, startPoint y: 177, endPoint x: 297, endPoint y: 180, distance: 81.2
click at [301, 178] on div "SĐT Người Gửi * 0937221448 Người gửi * ngân VP gửi * Quận 1 CMND/Passport * VD:…" at bounding box center [757, 171] width 1290 height 64
type input "NGÂN"
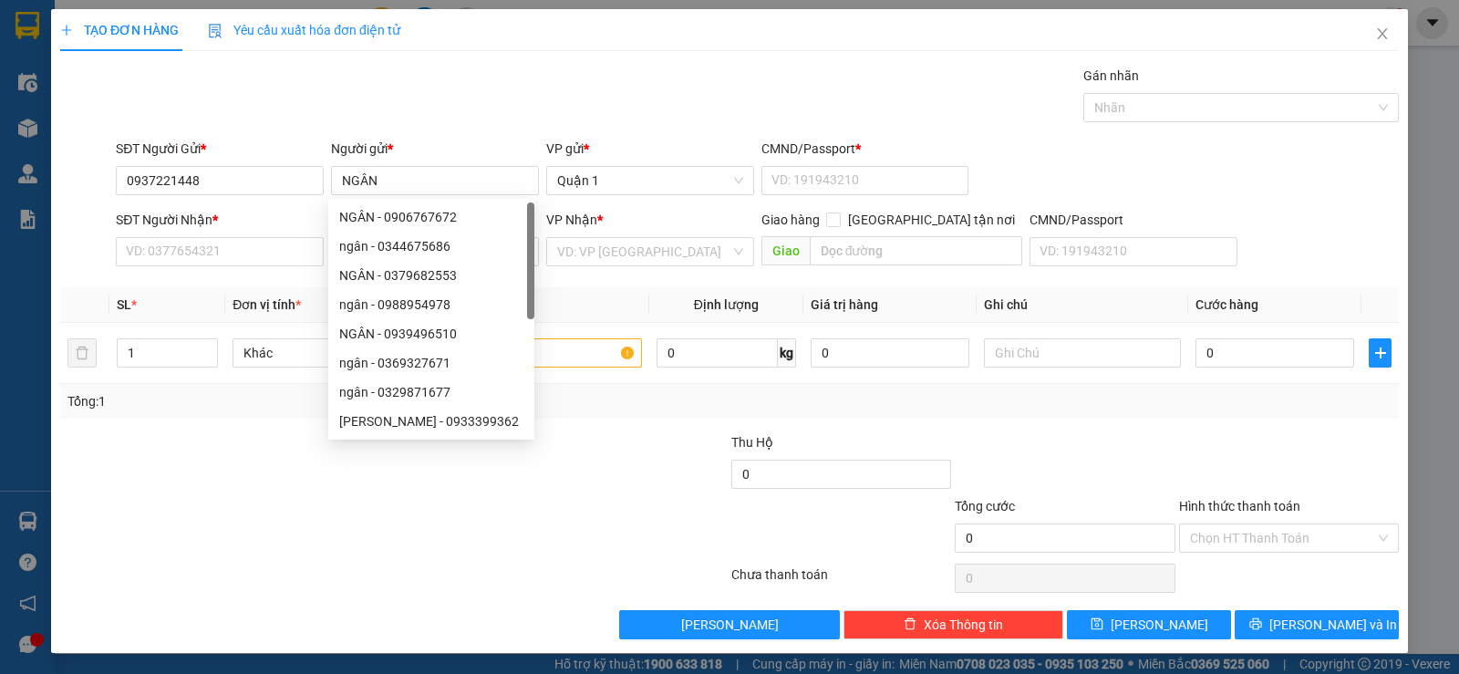
click at [829, 164] on div "CMND/Passport *" at bounding box center [865, 152] width 208 height 27
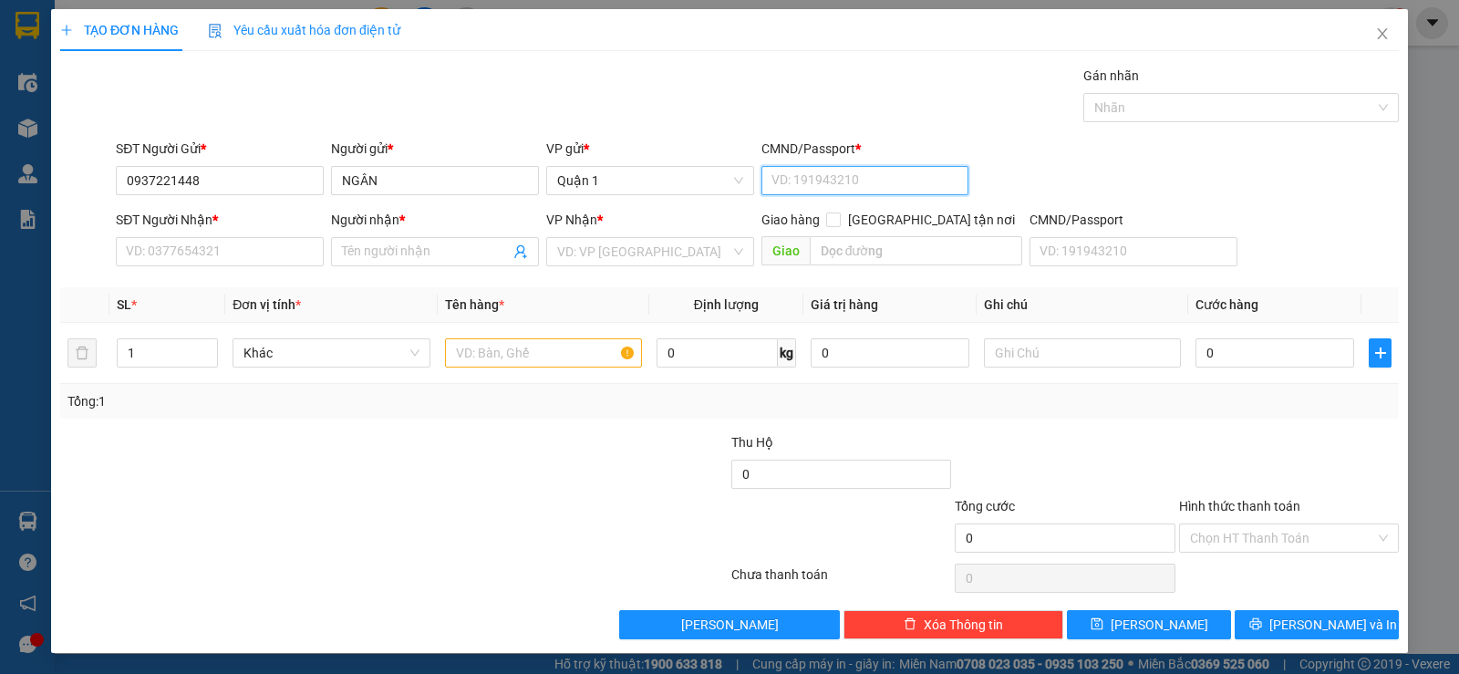
click at [830, 175] on input "CMND/Passport *" at bounding box center [865, 180] width 208 height 29
type input "1"
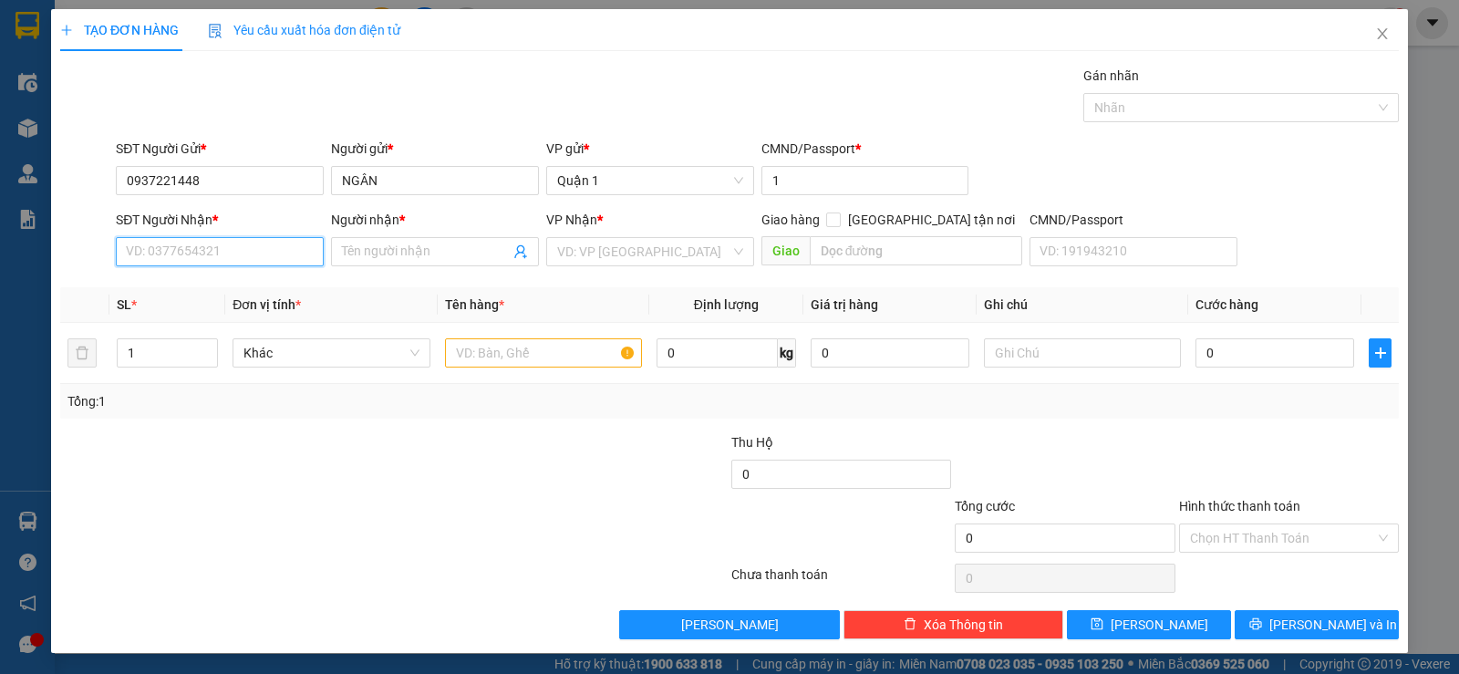
click at [140, 256] on input "SĐT Người Nhận *" at bounding box center [220, 251] width 208 height 29
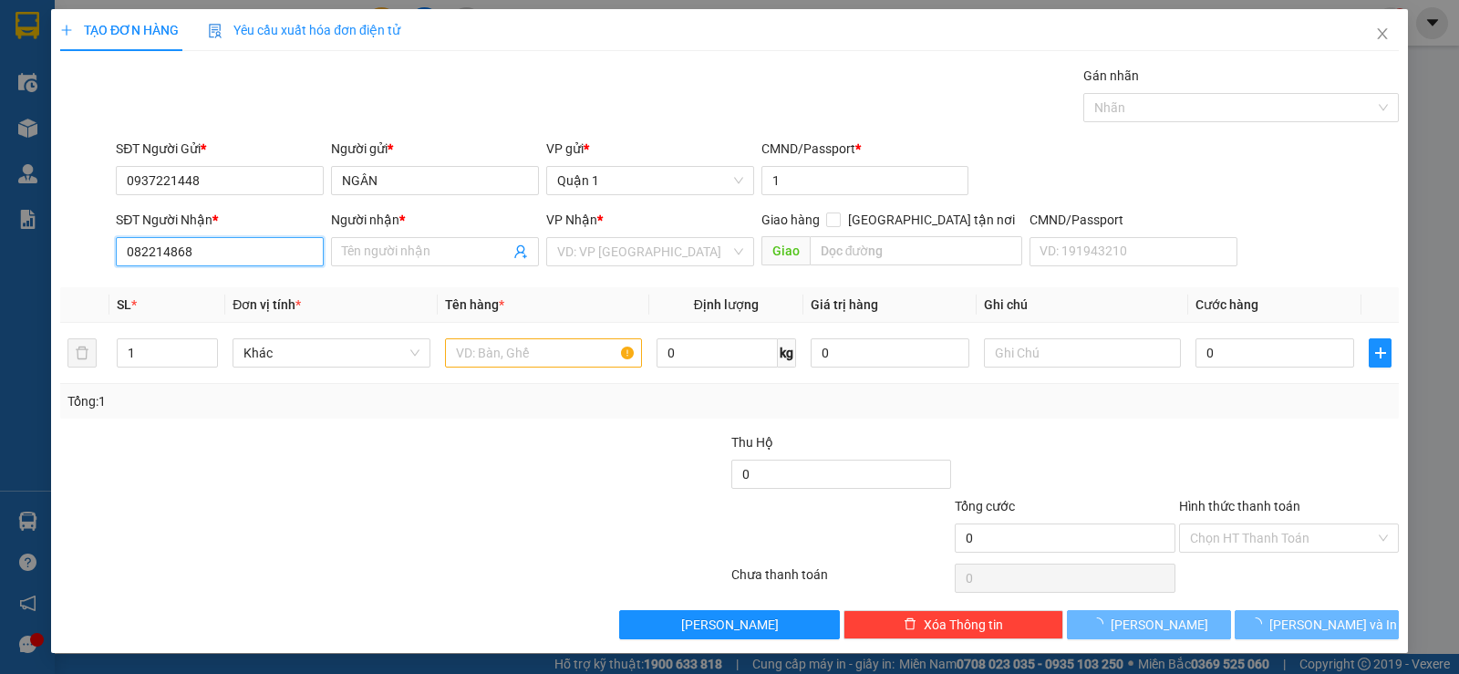
type input "0822148686"
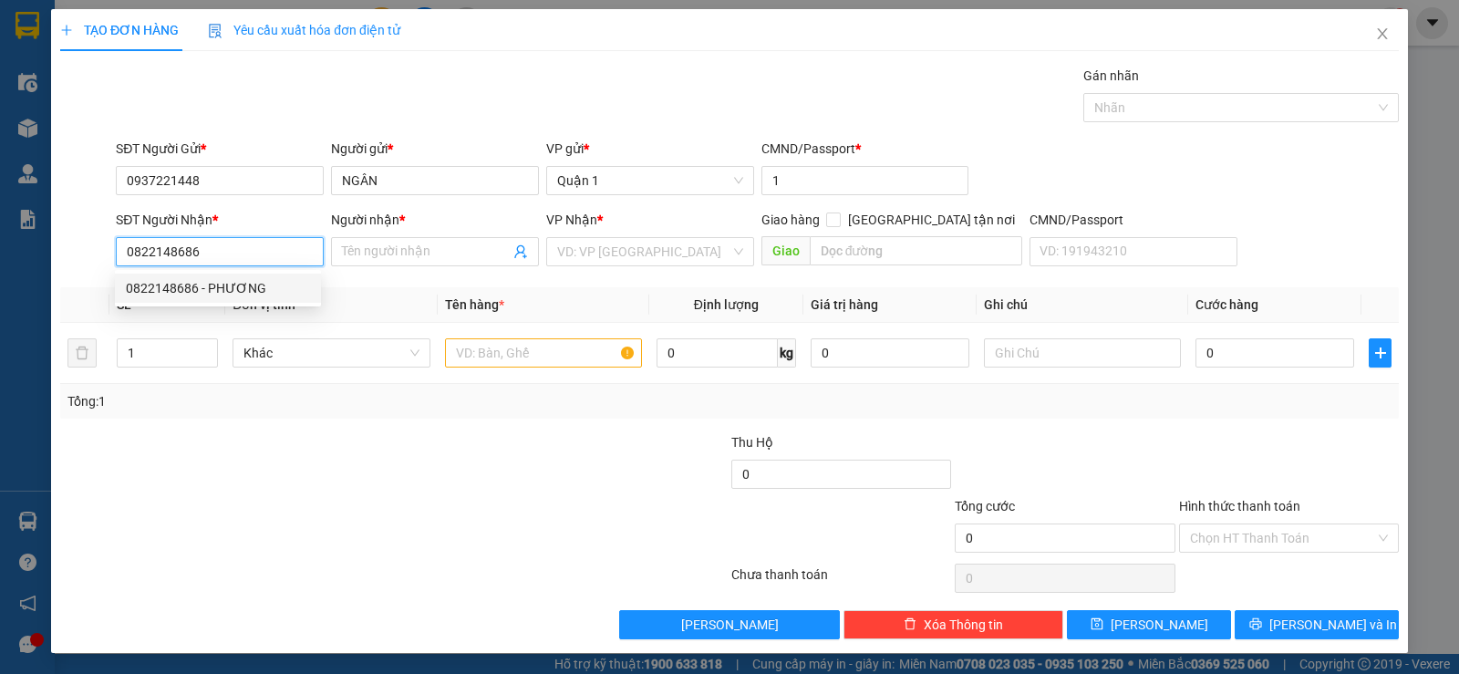
click at [148, 286] on div "0822148686 - PHƯƠNG" at bounding box center [218, 288] width 184 height 20
type input "PHƯƠNG"
type input "0822148686"
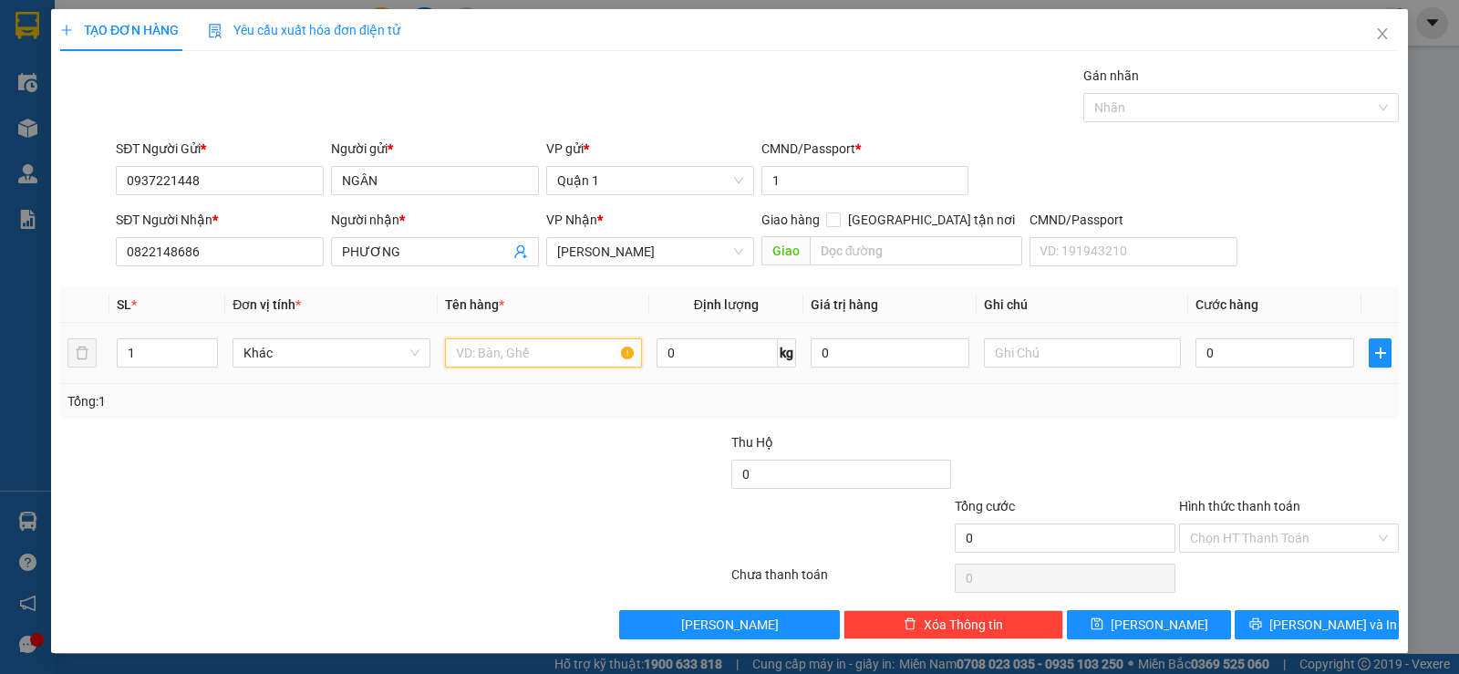
drag, startPoint x: 469, startPoint y: 353, endPoint x: 436, endPoint y: 343, distance: 34.3
click at [453, 350] on input "text" at bounding box center [543, 352] width 197 height 29
type input "1 H VÀNG DÀI"
click at [1255, 356] on input "0" at bounding box center [1274, 352] width 159 height 29
type input "3"
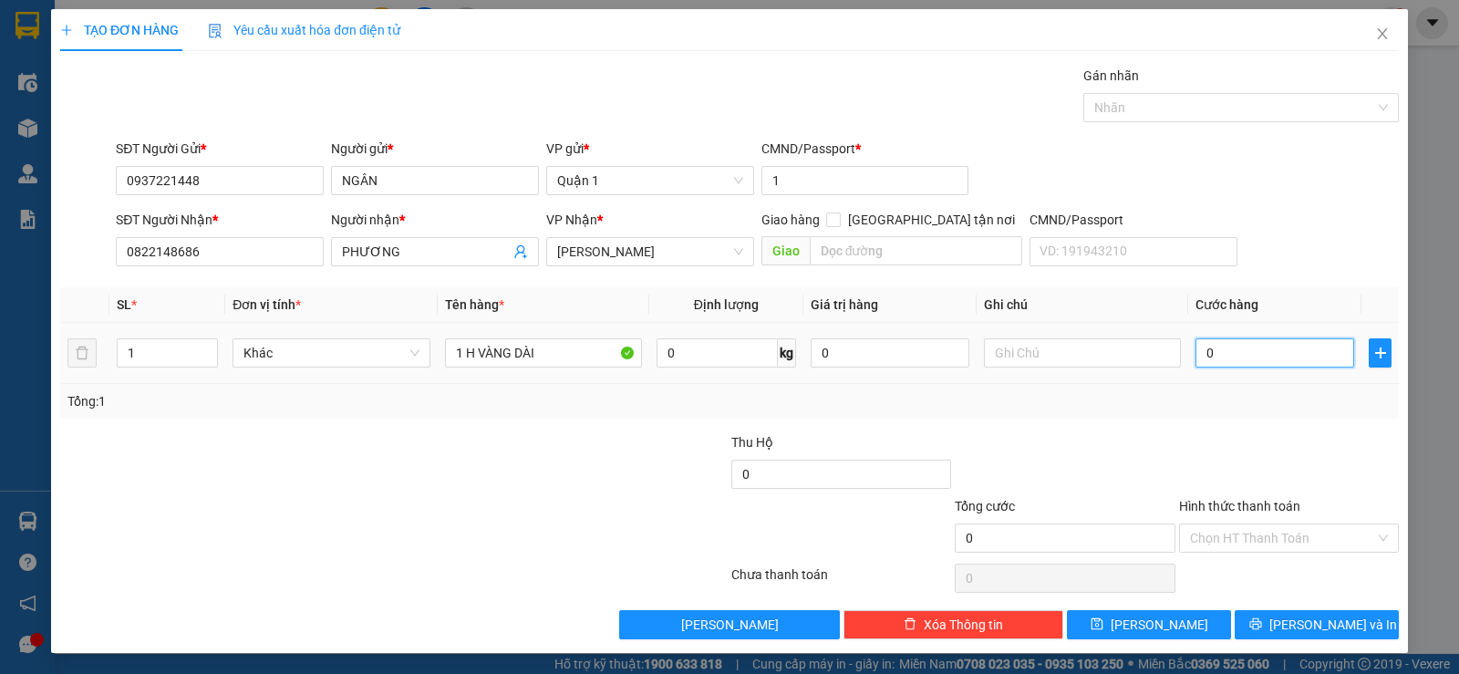
type input "3"
type input "35"
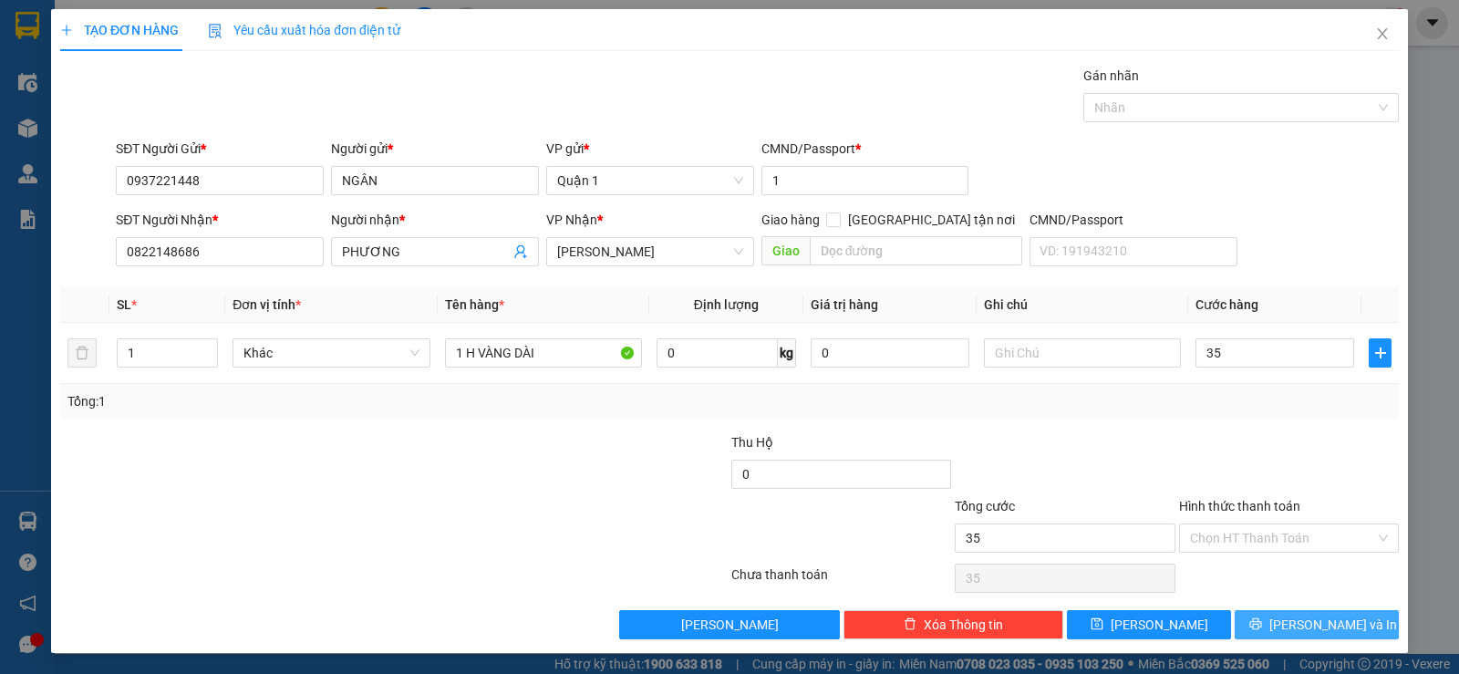
type input "35.000"
click at [1260, 624] on button "[PERSON_NAME] và In" at bounding box center [1316, 624] width 164 height 29
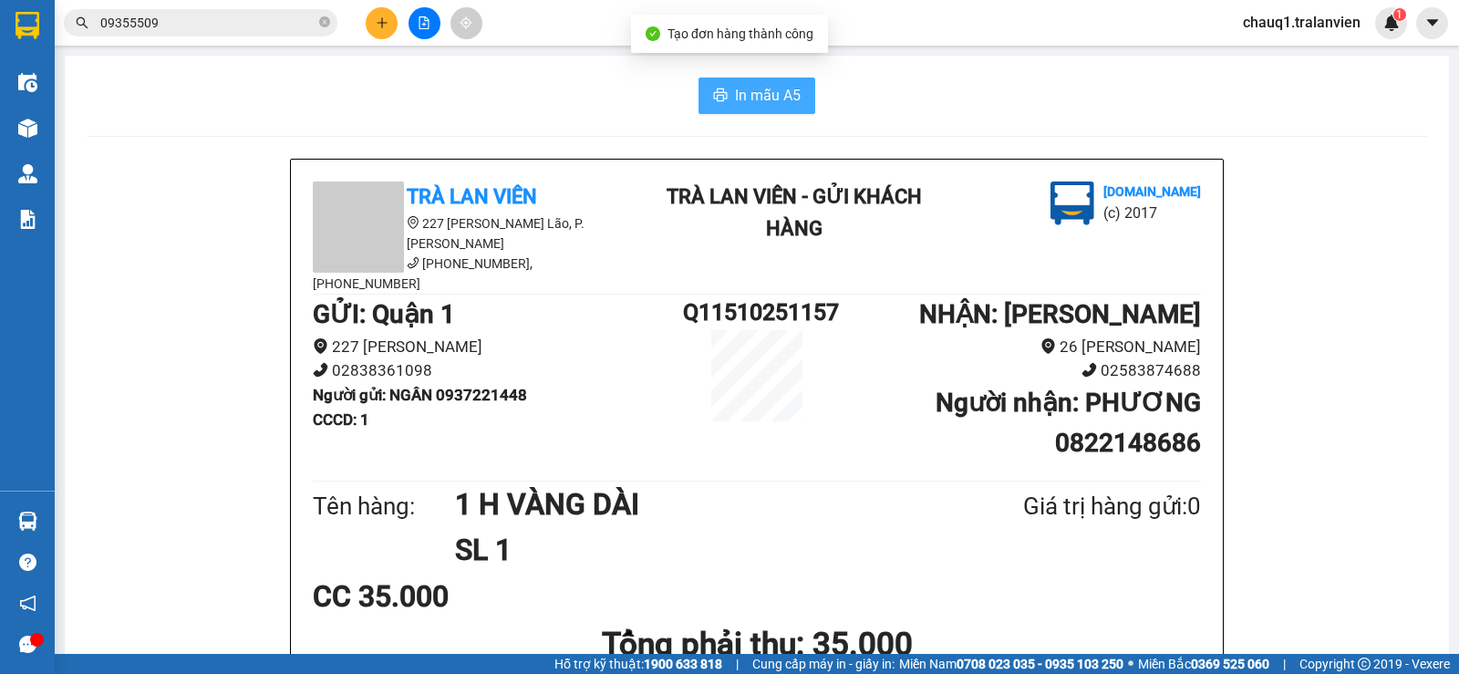
click at [727, 98] on button "In mẫu A5" at bounding box center [756, 95] width 117 height 36
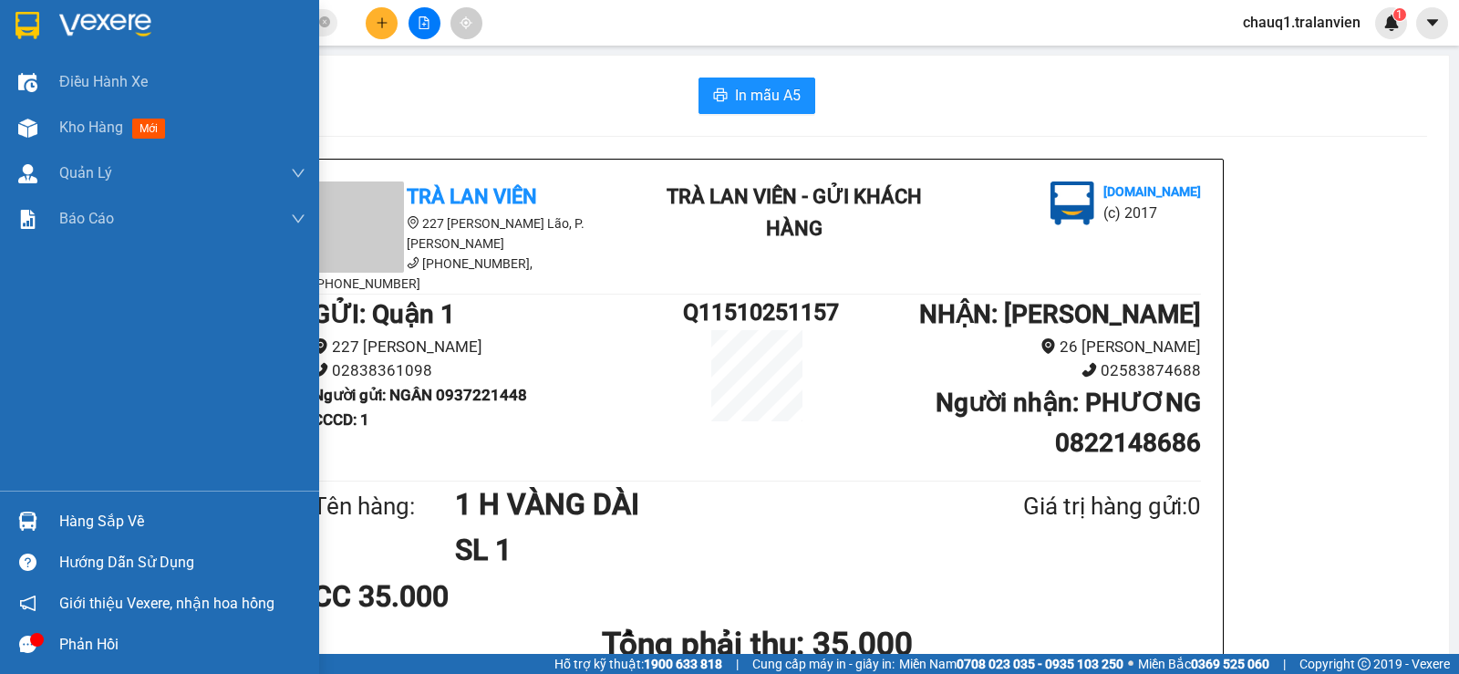
click at [26, 26] on img at bounding box center [27, 25] width 24 height 27
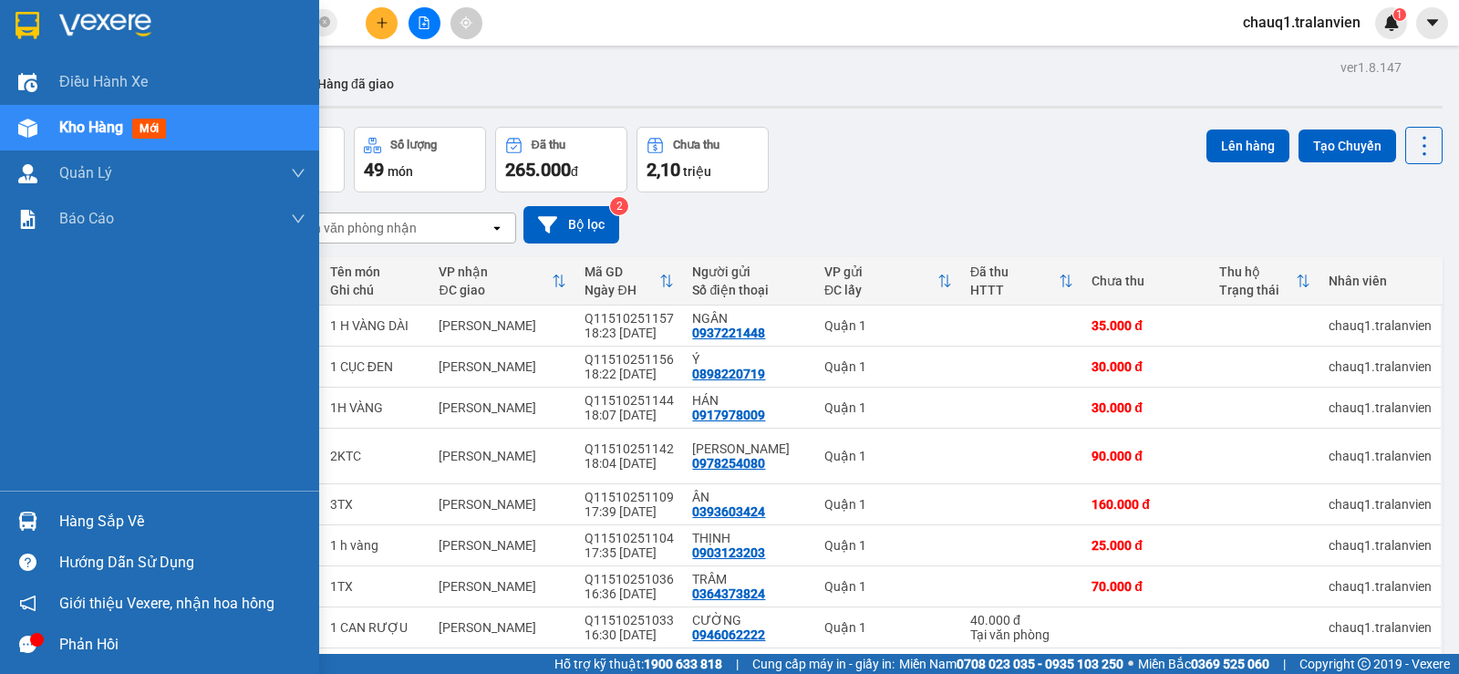
click at [39, 18] on img at bounding box center [27, 25] width 24 height 27
click at [36, 33] on img at bounding box center [27, 25] width 24 height 27
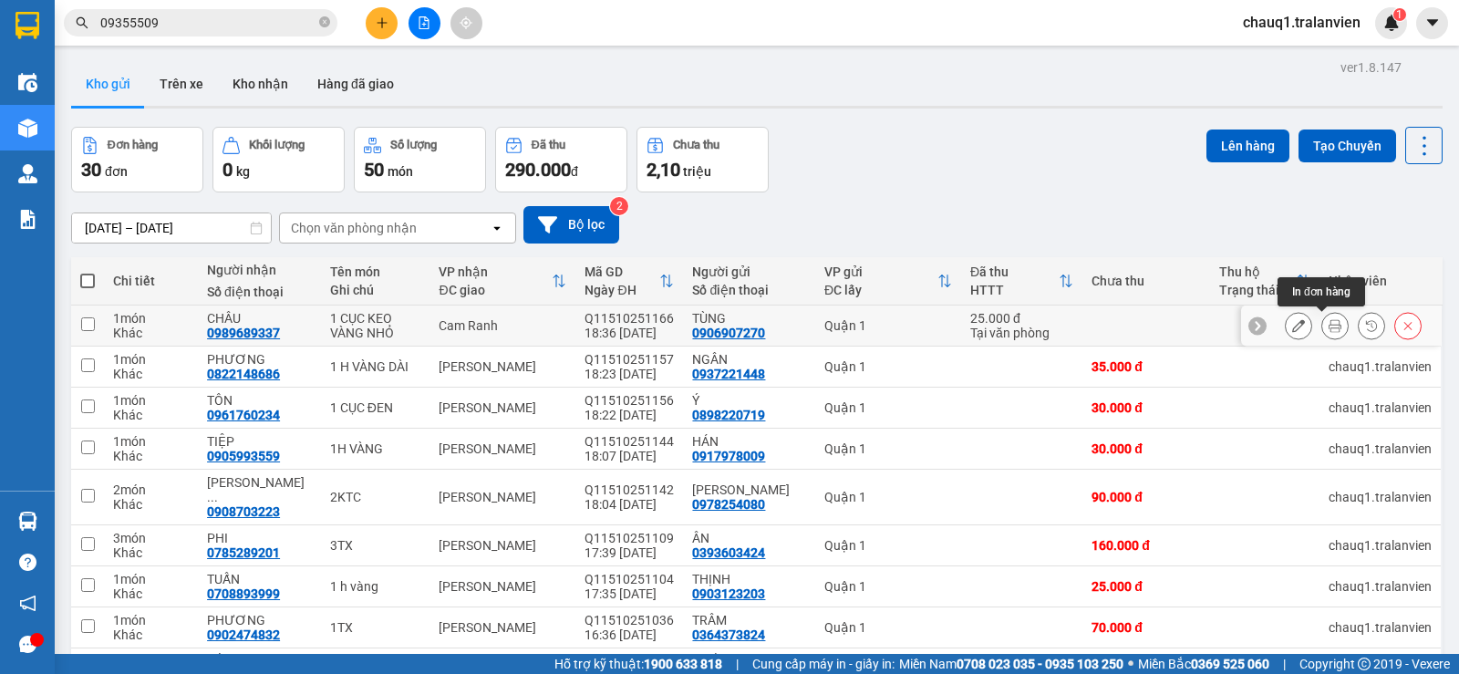
click at [1328, 321] on button at bounding box center [1335, 326] width 26 height 32
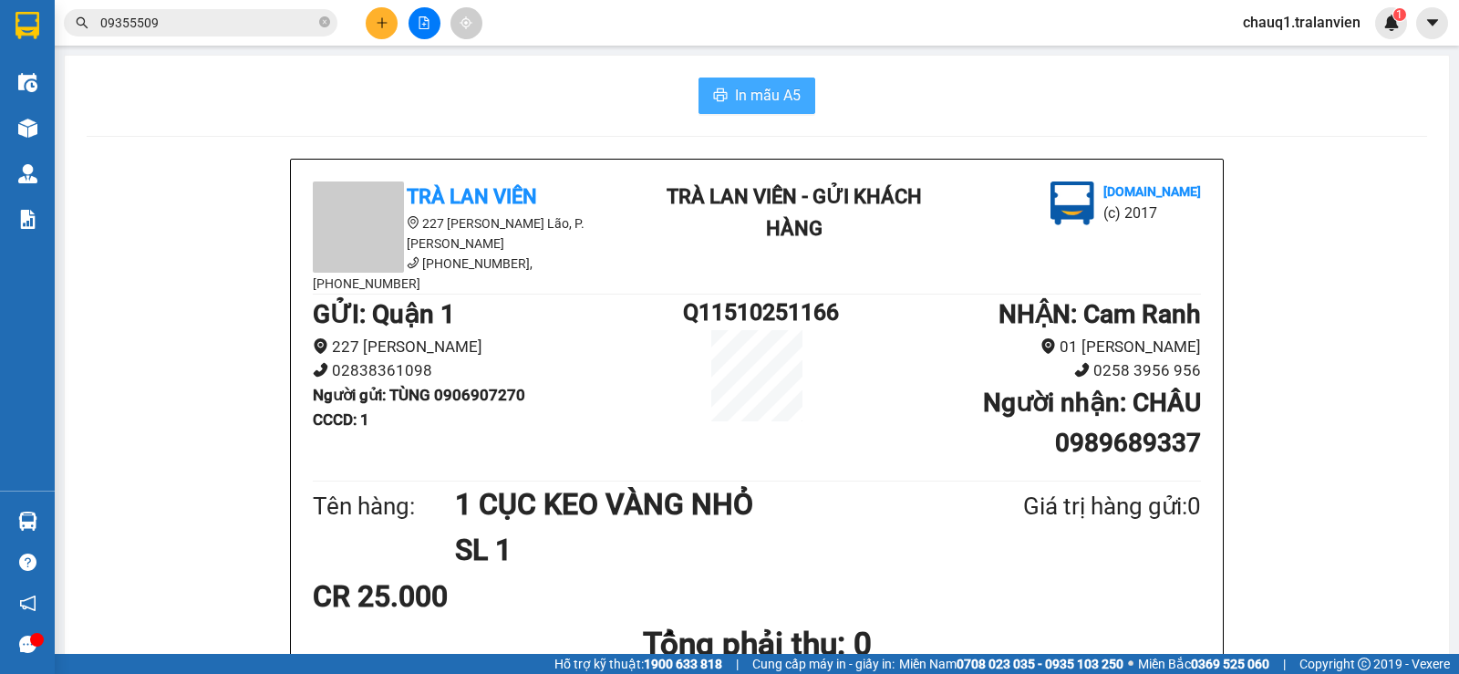
click at [735, 100] on span "In mẫu A5" at bounding box center [768, 95] width 66 height 23
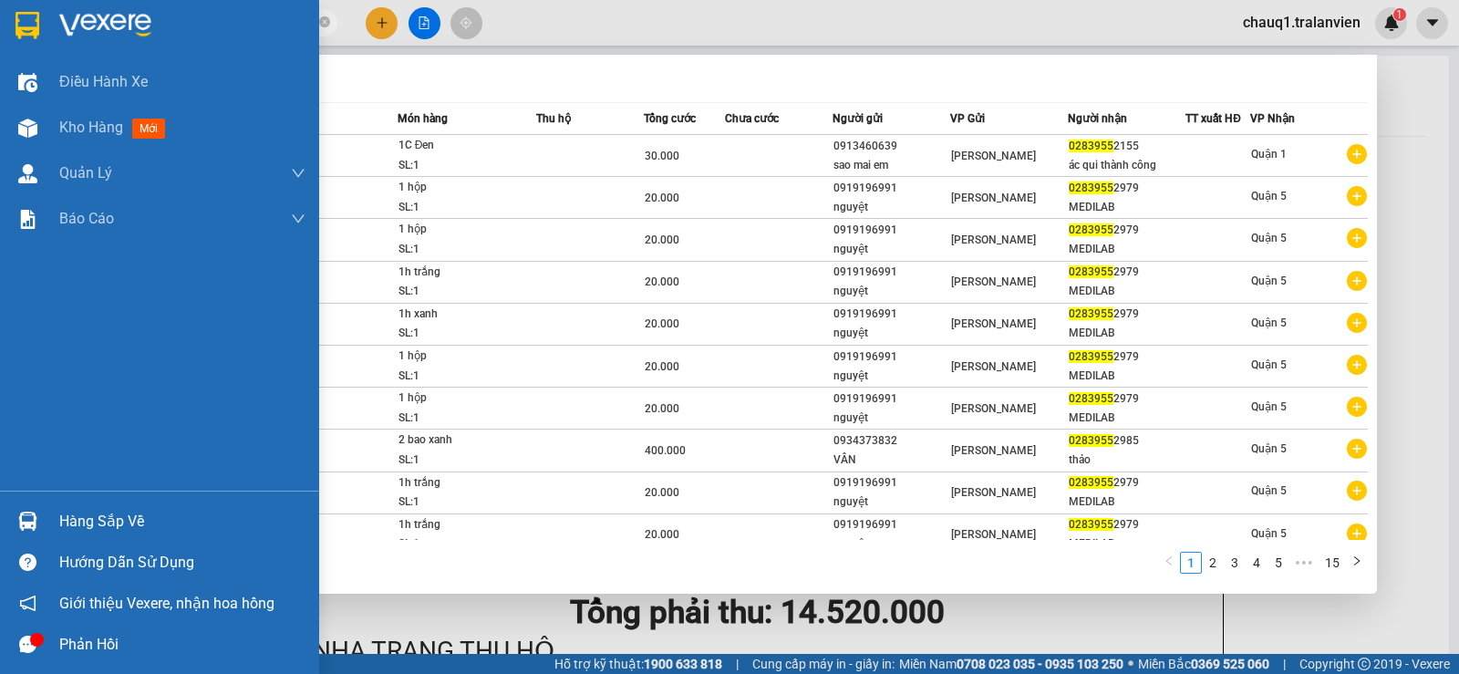
click at [26, 31] on img at bounding box center [27, 25] width 24 height 27
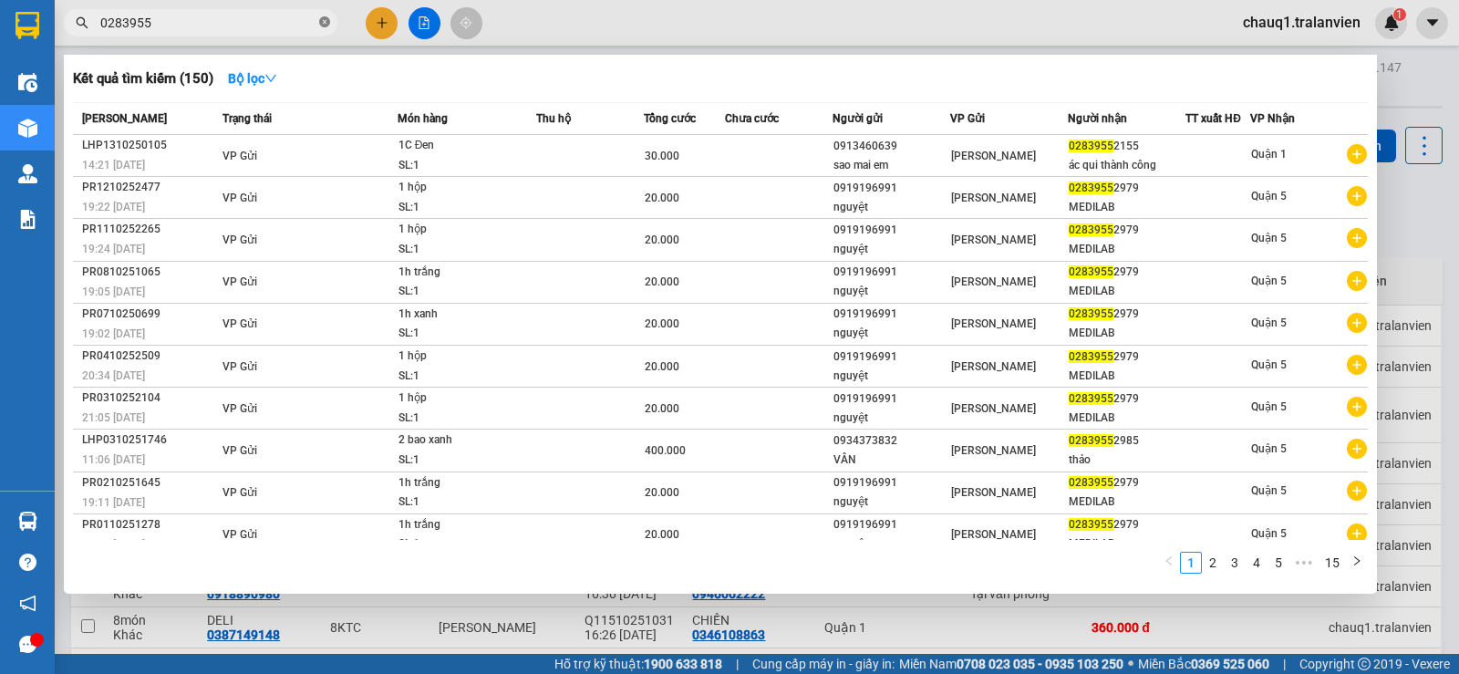
click at [322, 17] on icon "close-circle" at bounding box center [324, 21] width 11 height 11
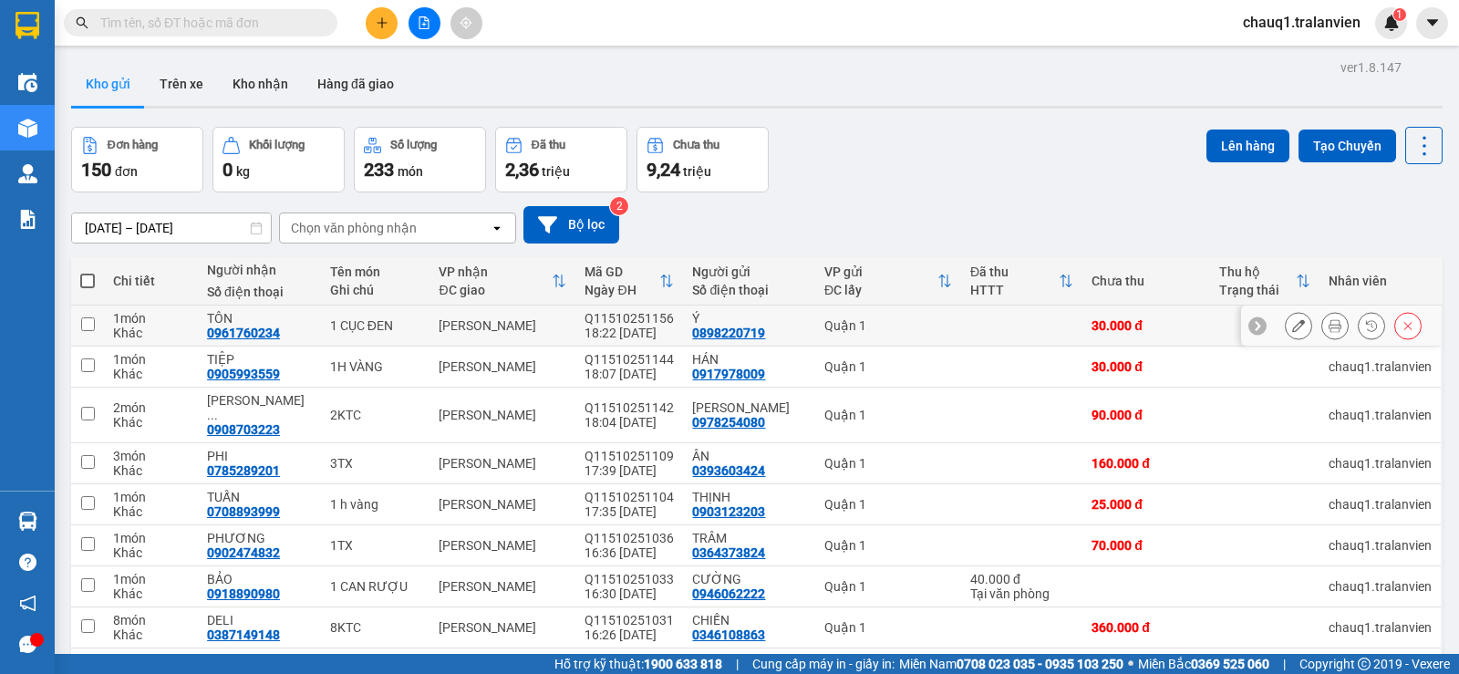
click at [1306, 322] on div at bounding box center [1353, 325] width 137 height 27
click at [1328, 322] on icon at bounding box center [1334, 325] width 13 height 13
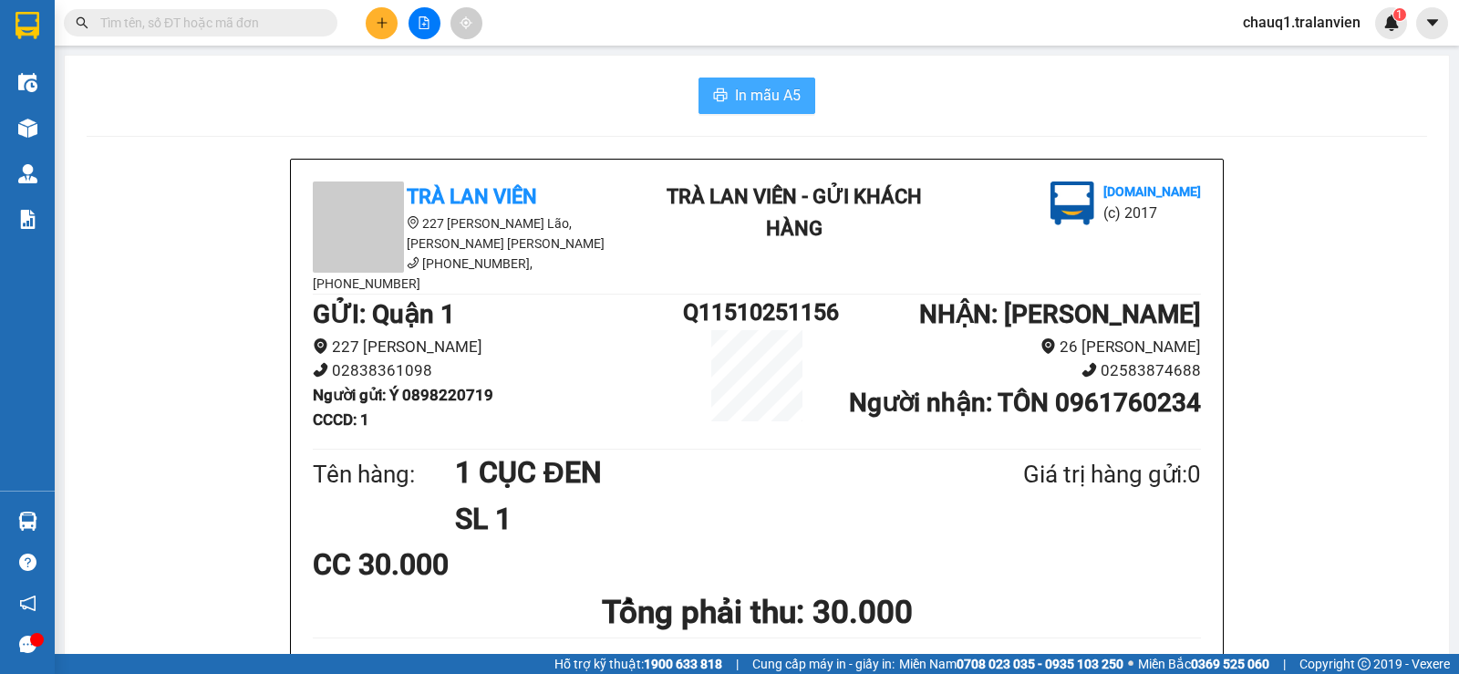
click at [769, 92] on span "In mẫu A5" at bounding box center [768, 95] width 66 height 23
